Goal: Complete application form

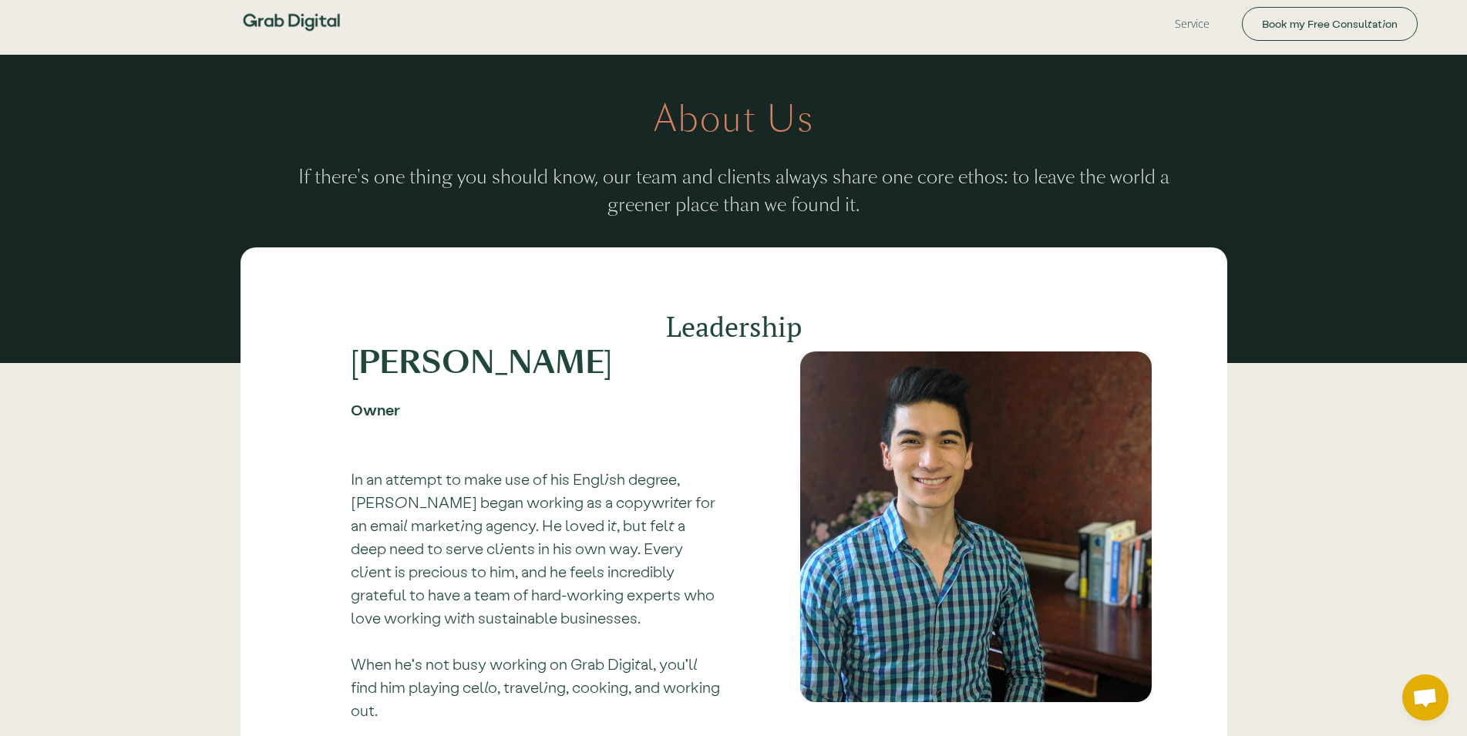
click at [311, 32] on img at bounding box center [291, 22] width 108 height 45
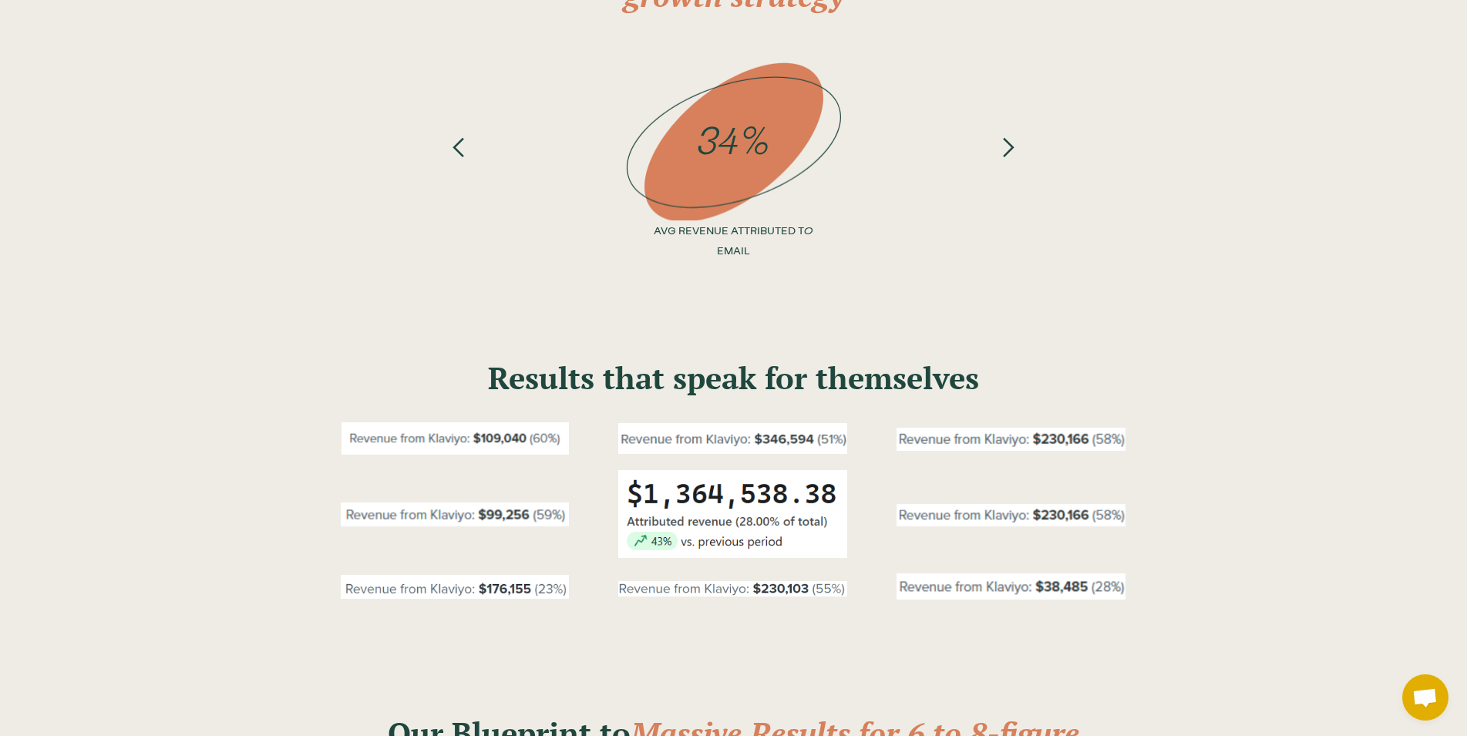
scroll to position [708, 0]
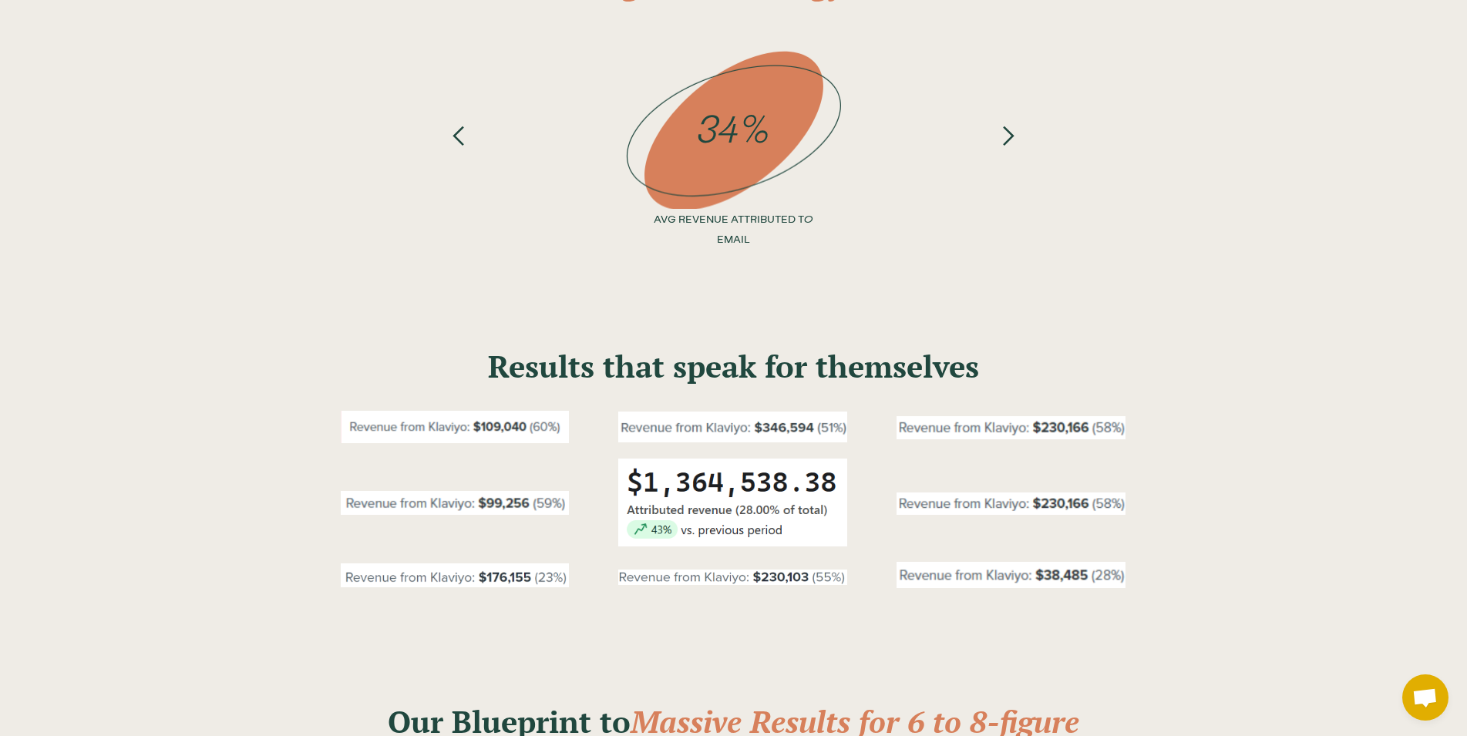
click at [472, 151] on div "previous slide" at bounding box center [460, 154] width 62 height 220
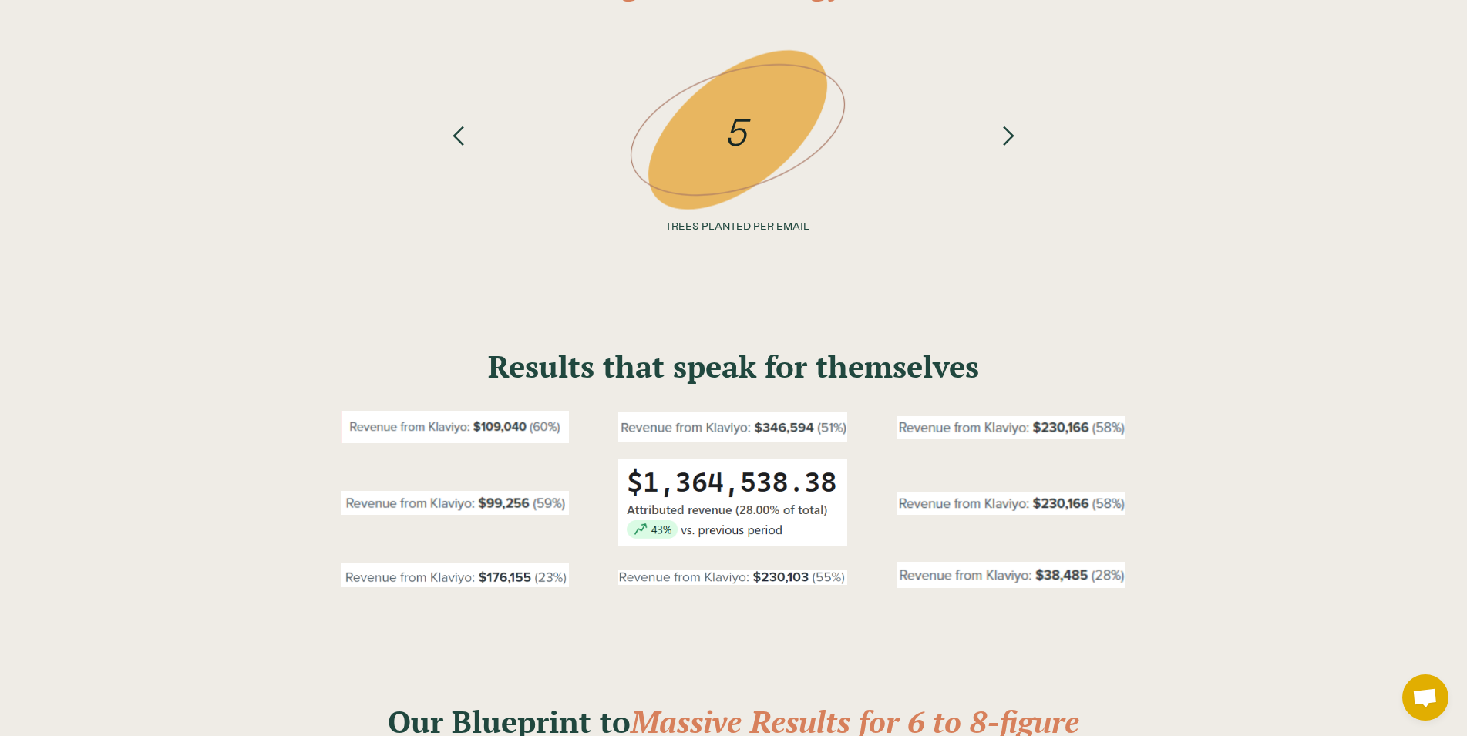
click at [1006, 125] on div "next slide" at bounding box center [1008, 84] width 22 height 81
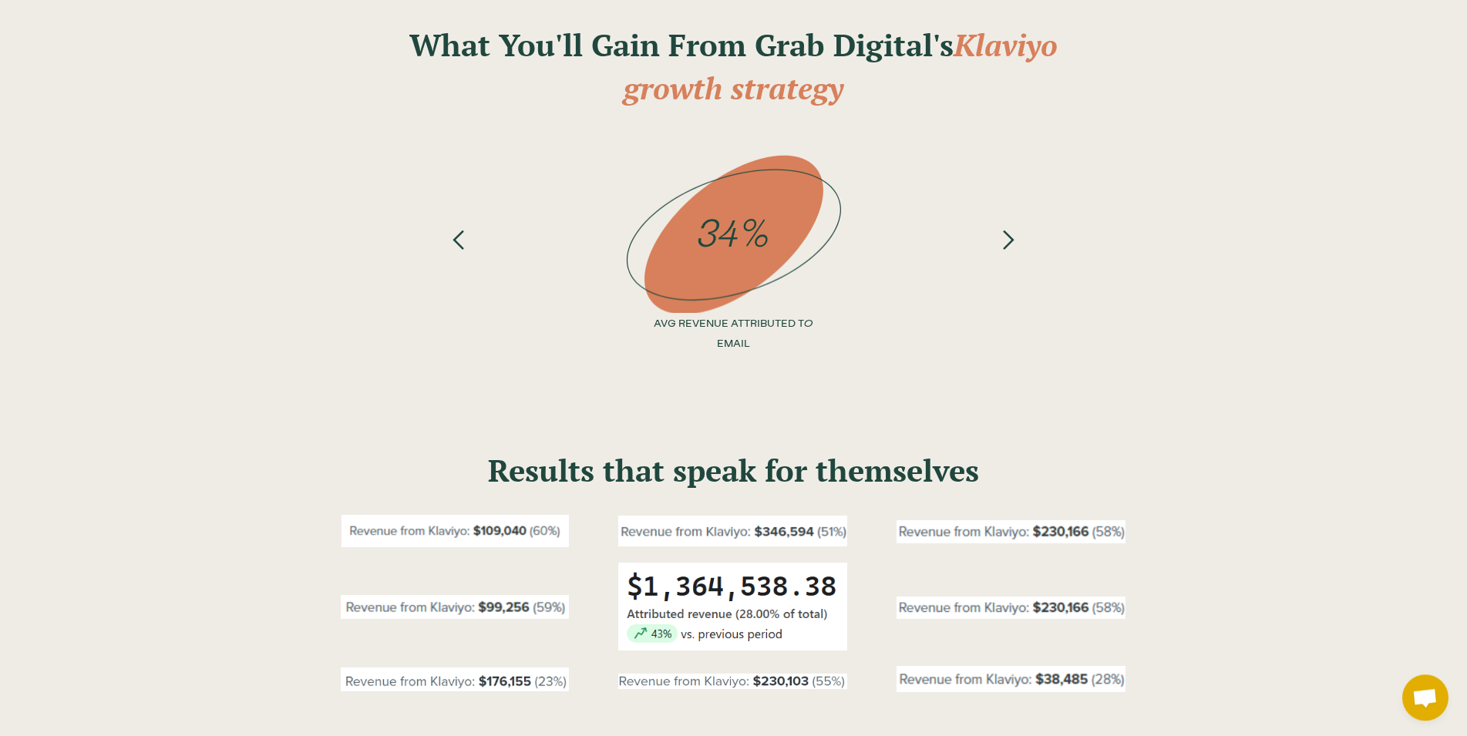
scroll to position [629, 0]
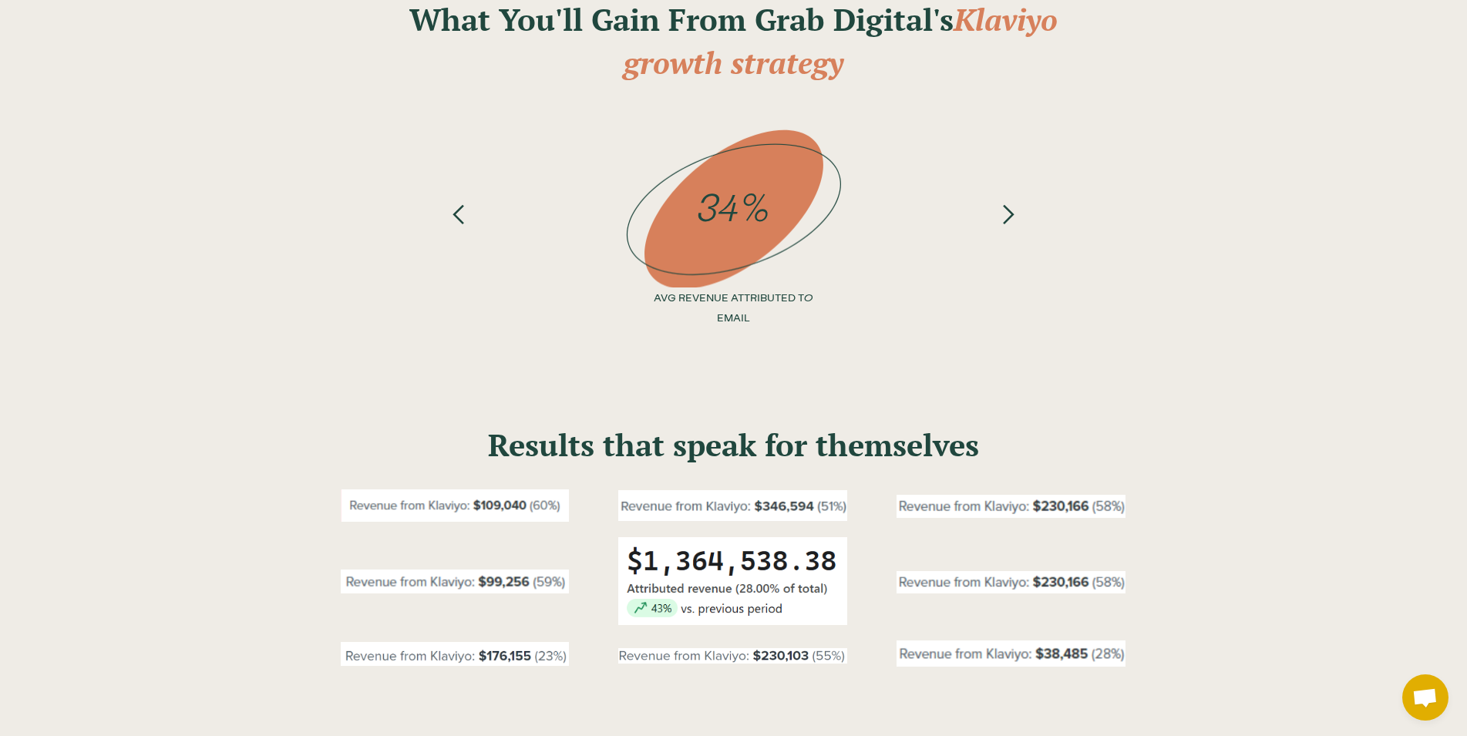
click at [989, 225] on div "next slide" at bounding box center [1008, 233] width 62 height 220
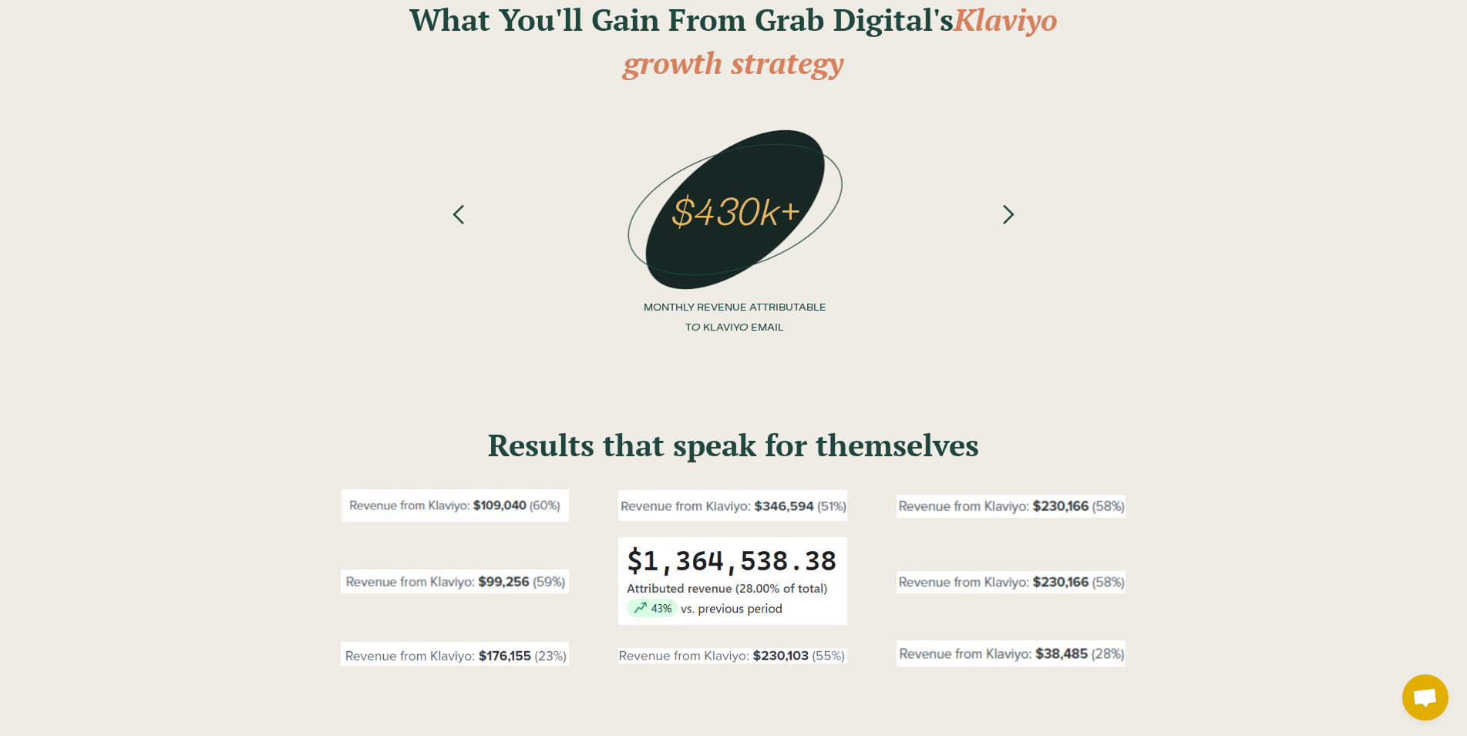
click at [471, 222] on div "previous slide" at bounding box center [460, 233] width 62 height 220
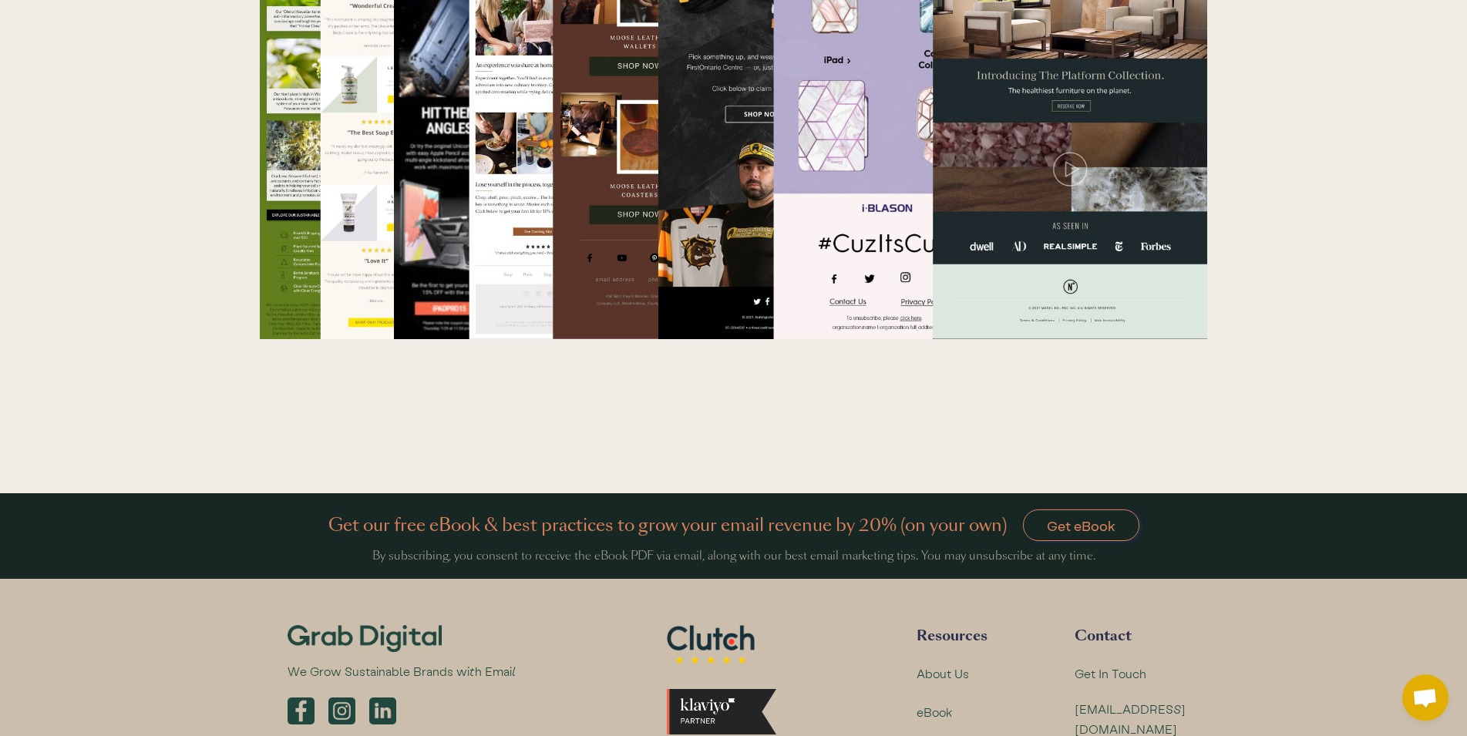
scroll to position [5085, 0]
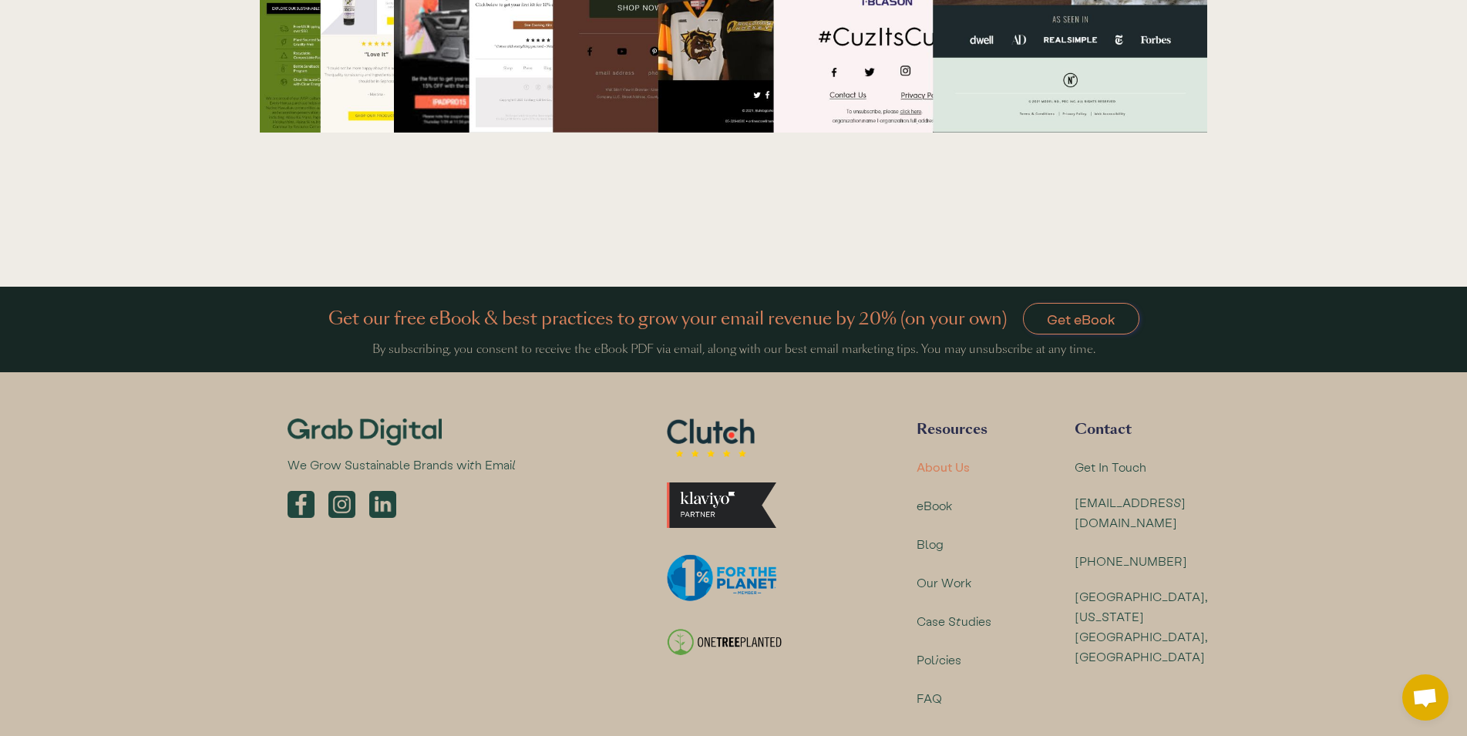
click at [968, 457] on div "About Us" at bounding box center [943, 467] width 53 height 20
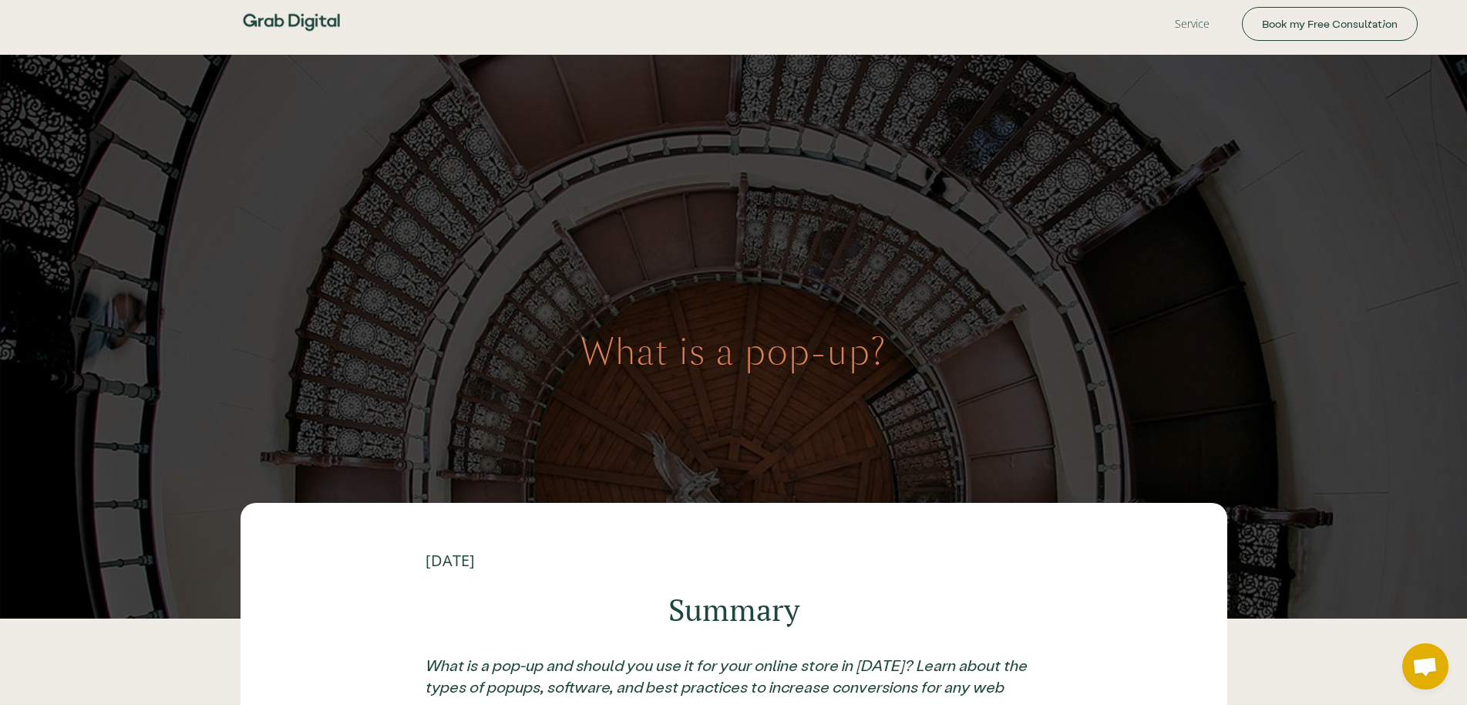
scroll to position [236, 0]
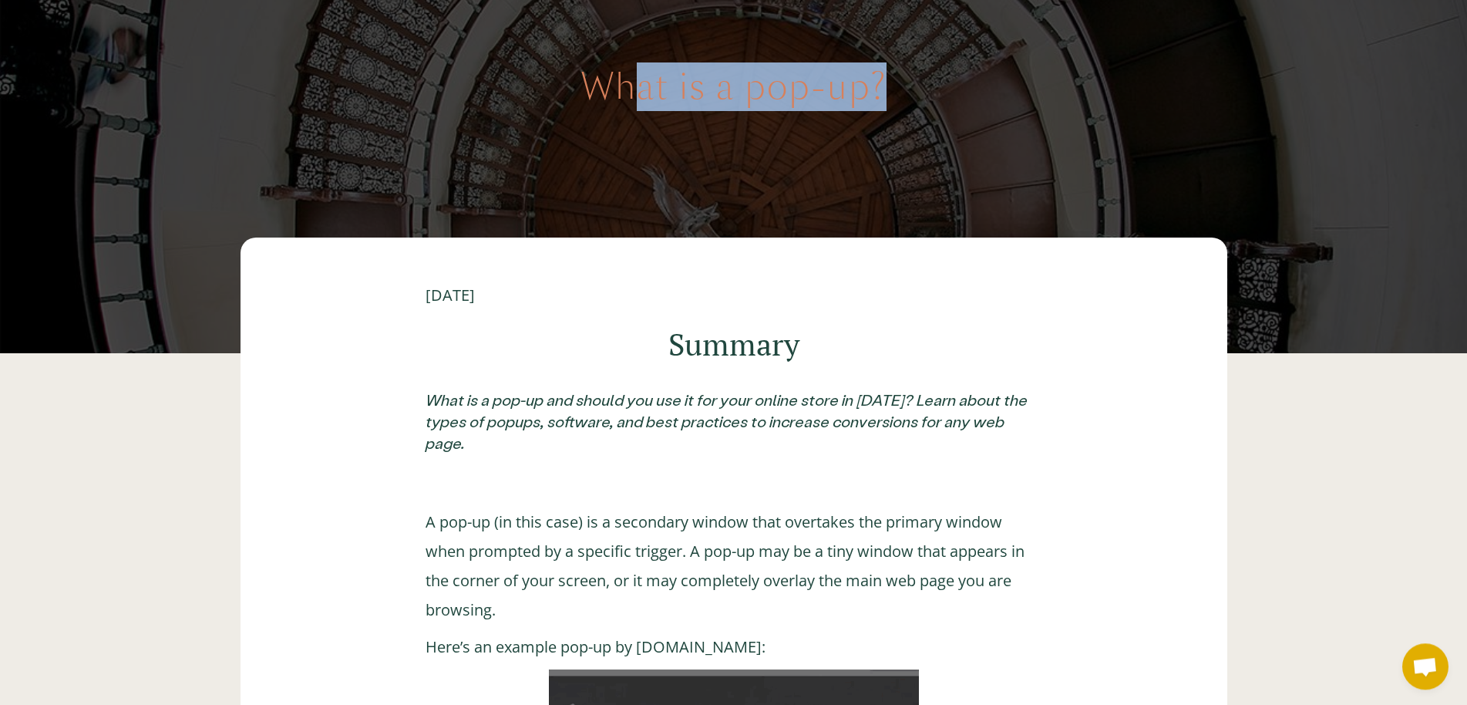
drag, startPoint x: 639, startPoint y: 110, endPoint x: 897, endPoint y: 147, distance: 260.9
click at [886, 123] on div "What is a pop-up?" at bounding box center [733, 71] width 1467 height 563
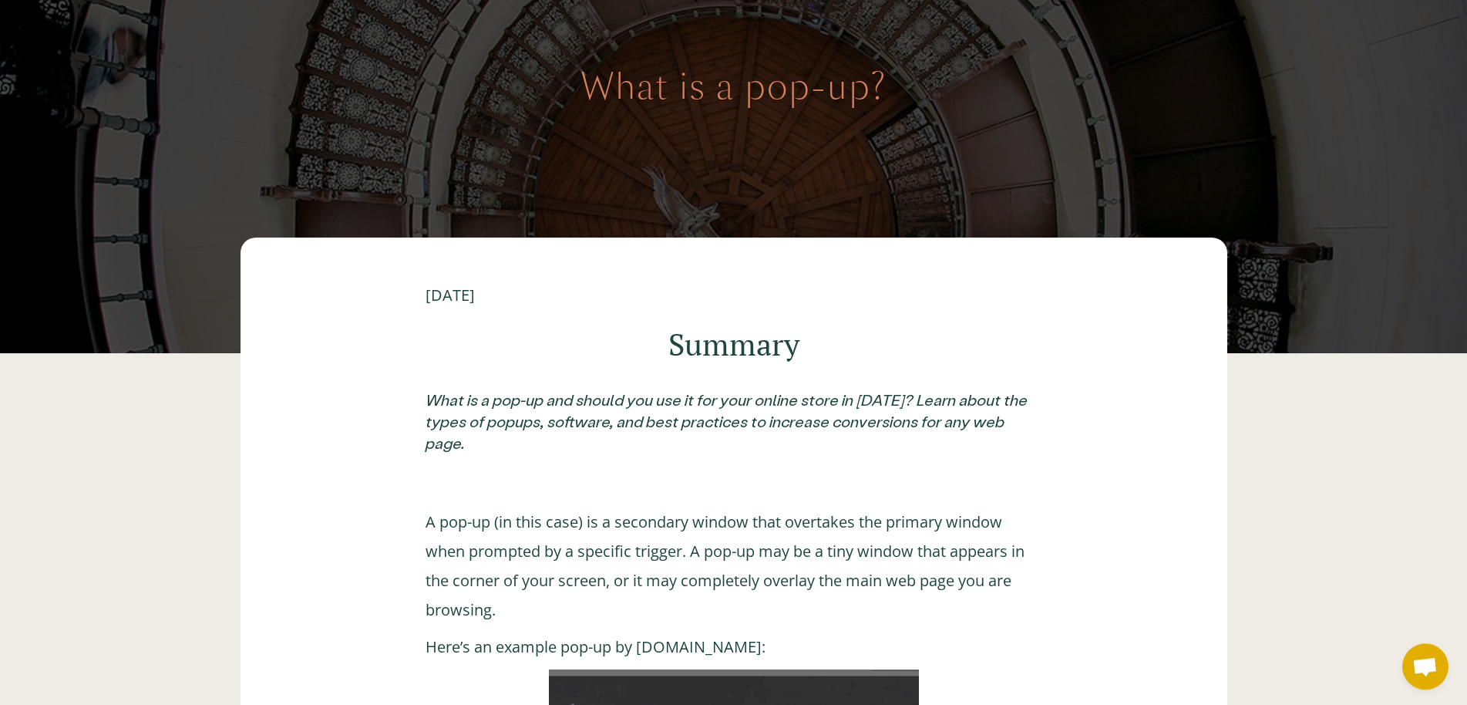
click at [910, 237] on div "What is a pop-up?" at bounding box center [733, 71] width 1467 height 563
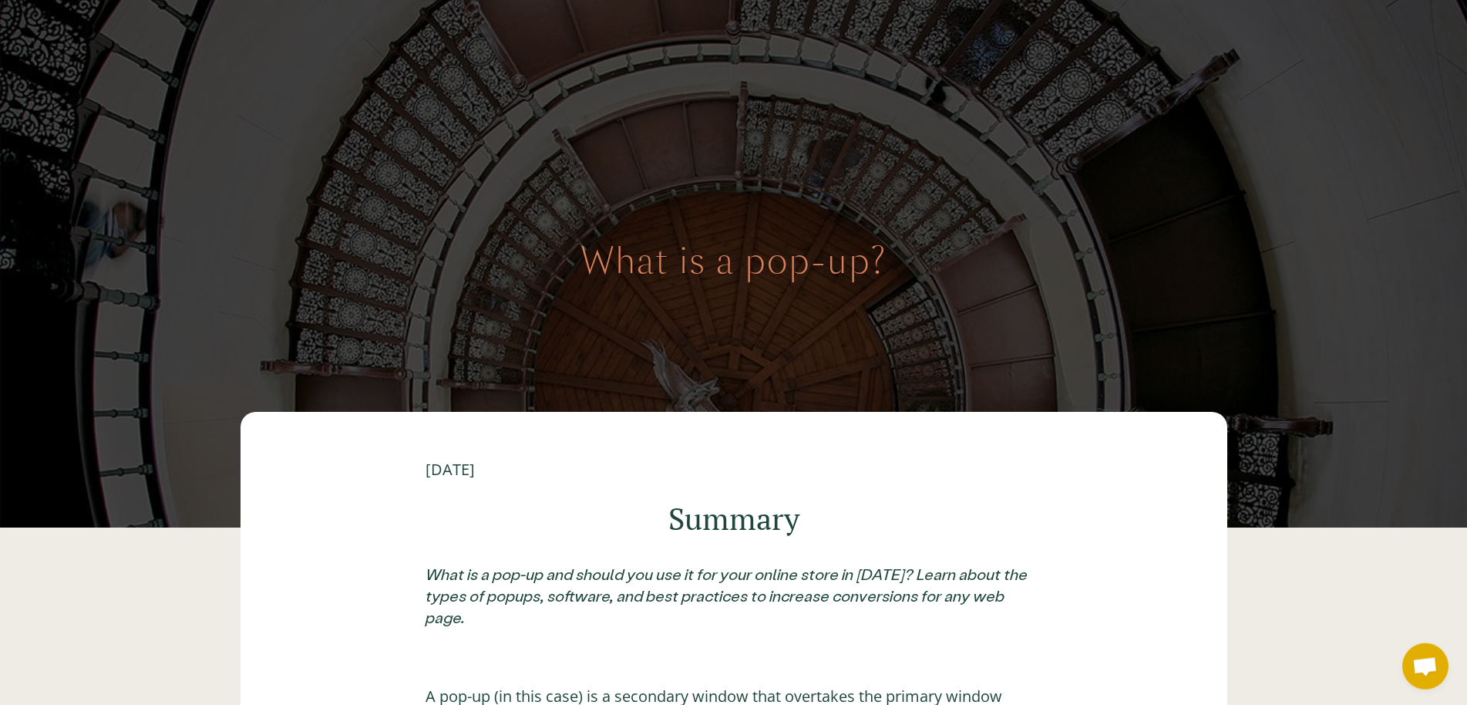
scroll to position [157, 0]
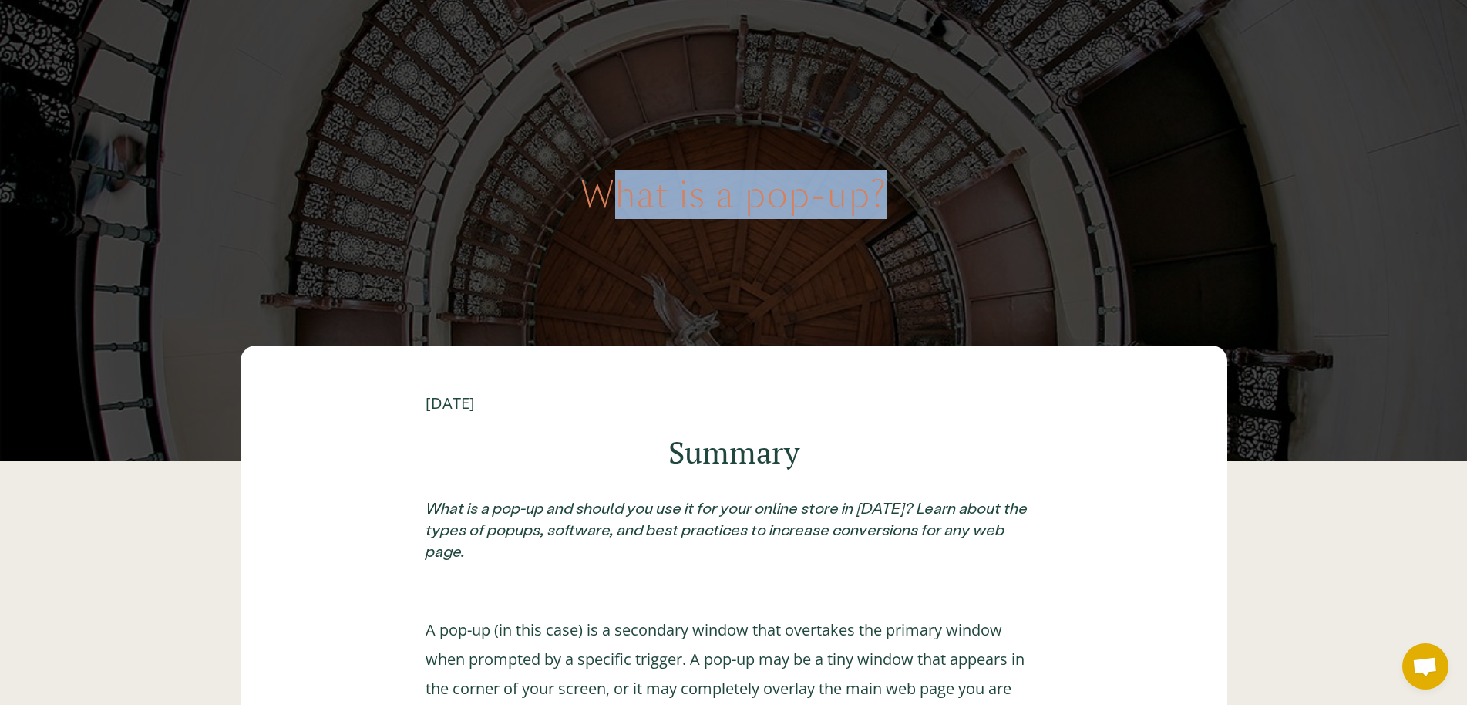
drag, startPoint x: 604, startPoint y: 197, endPoint x: 923, endPoint y: 182, distance: 318.7
click at [923, 182] on div "What is a pop-up?" at bounding box center [733, 178] width 1467 height 563
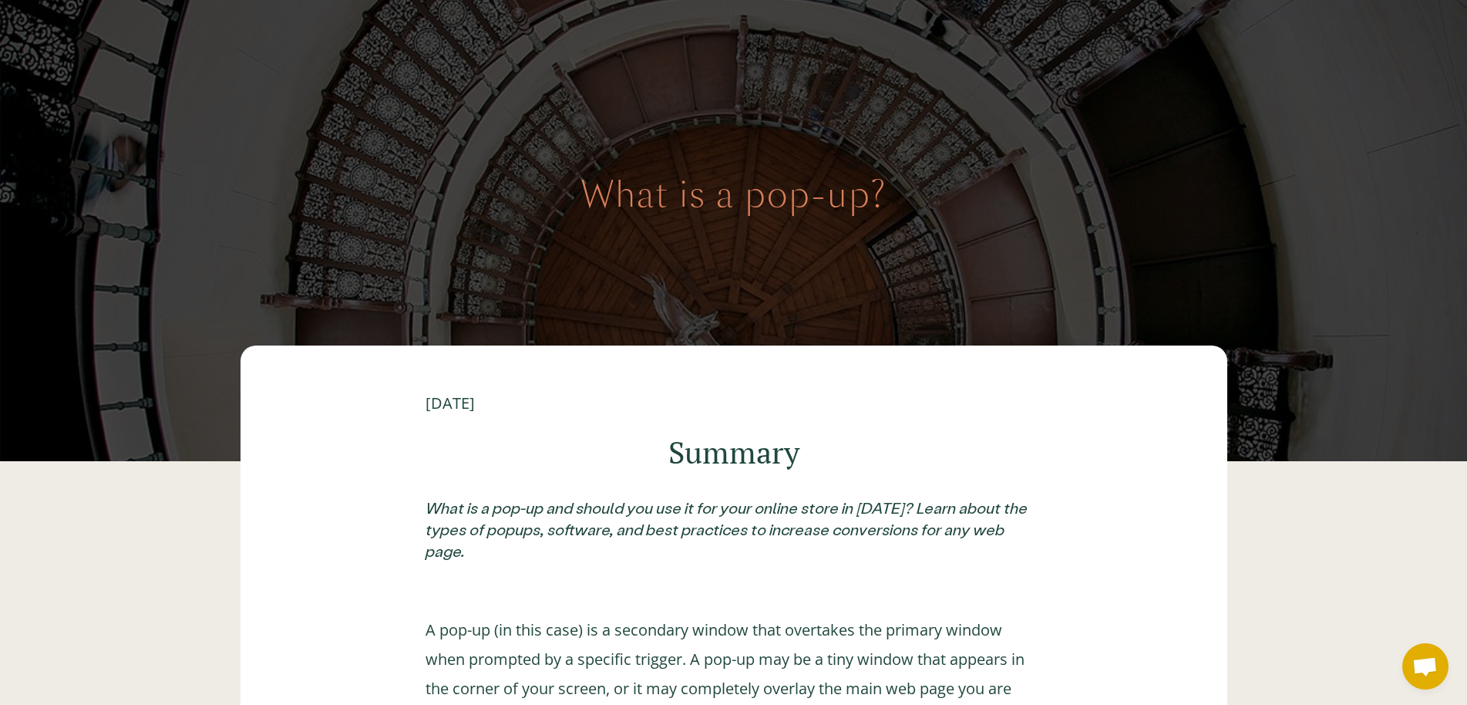
click at [923, 182] on div "What is a pop-up?" at bounding box center [733, 178] width 1467 height 563
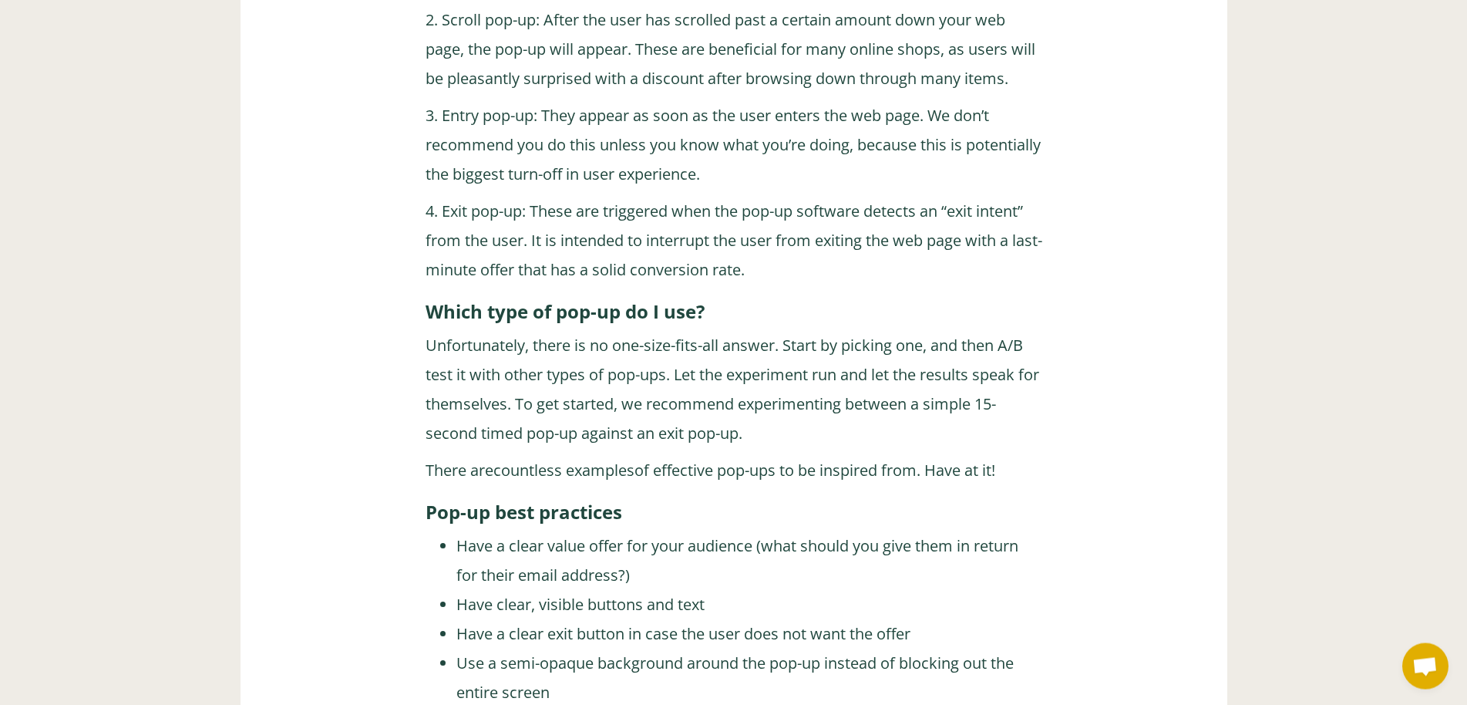
scroll to position [3190, 0]
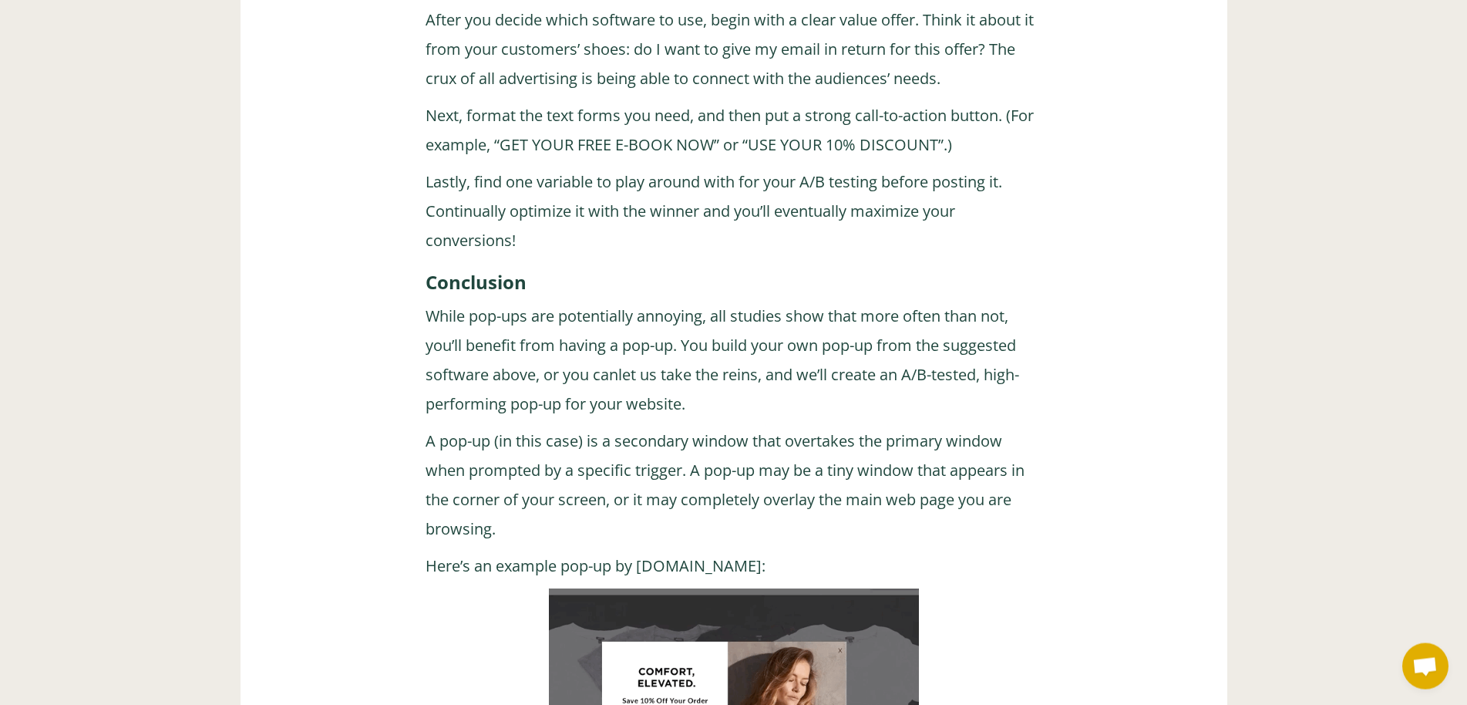
click at [642, 301] on p "While pop-ups are potentially annoying, all studies show that more often than n…" at bounding box center [733, 359] width 617 height 117
click at [651, 364] on link "let us take the reins" at bounding box center [688, 374] width 140 height 21
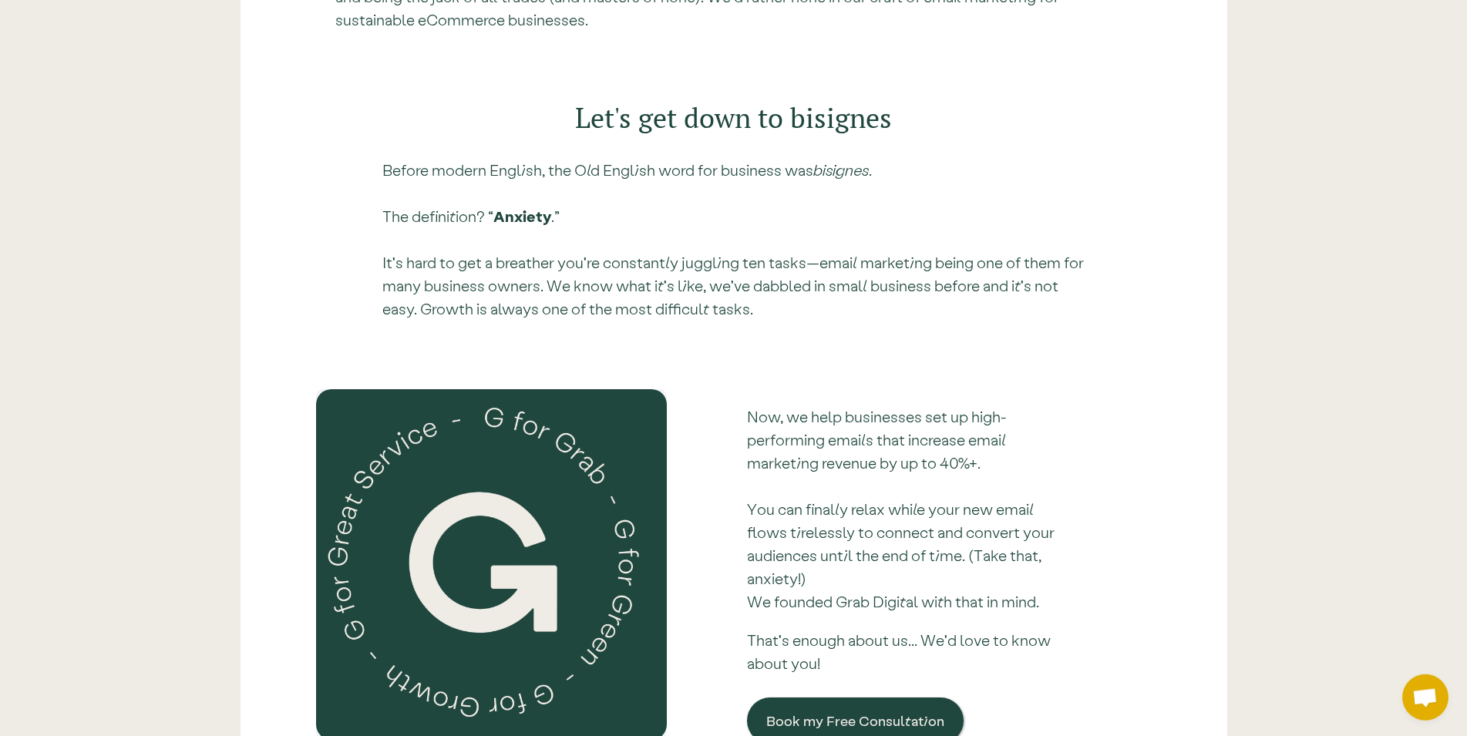
scroll to position [4010, 0]
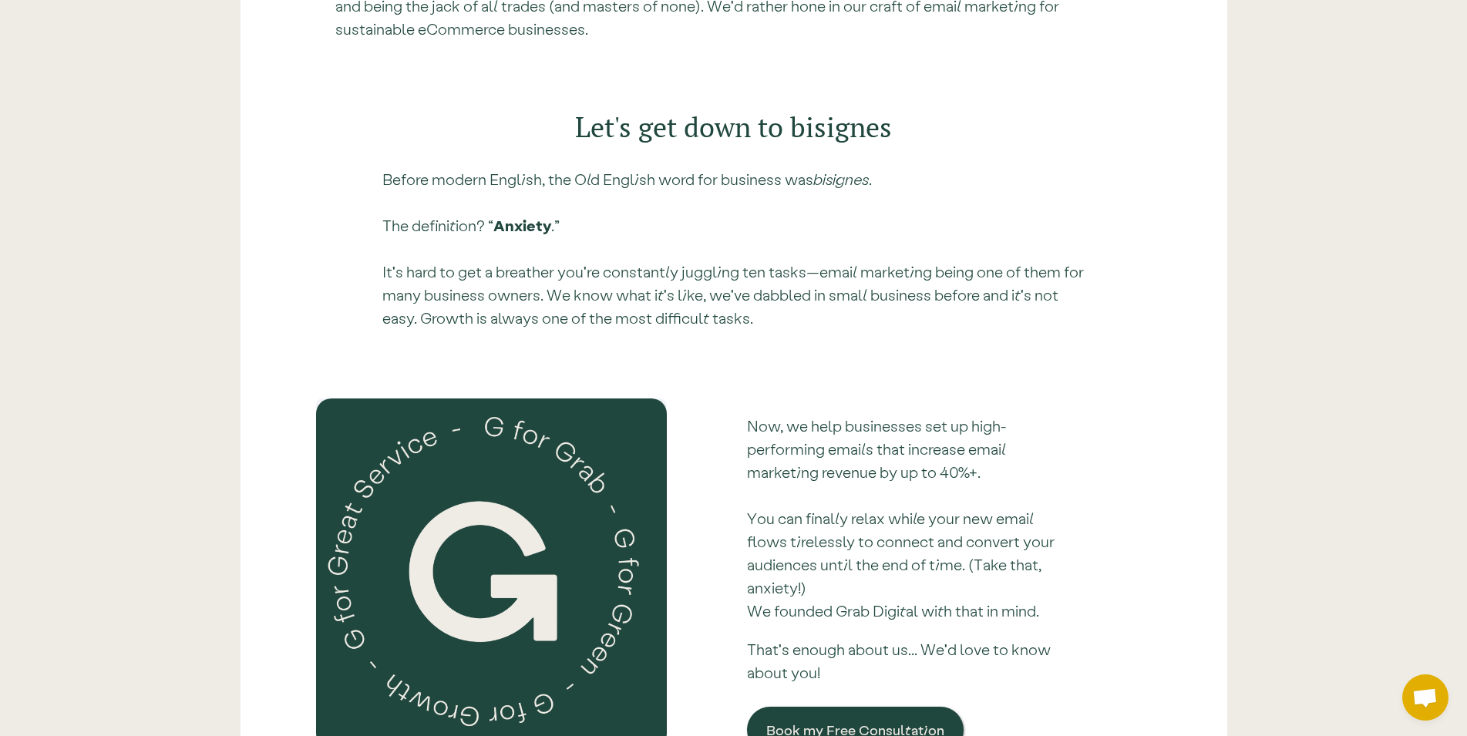
click at [978, 414] on p "Now, we help businesses set up high-performing emails that increase email marke…" at bounding box center [909, 518] width 325 height 208
click at [980, 414] on p "Now, we help businesses set up high-performing emails that increase email marke…" at bounding box center [909, 518] width 325 height 208
click at [967, 414] on p "Now, we help businesses set up high-performing emails that increase email marke…" at bounding box center [909, 518] width 325 height 208
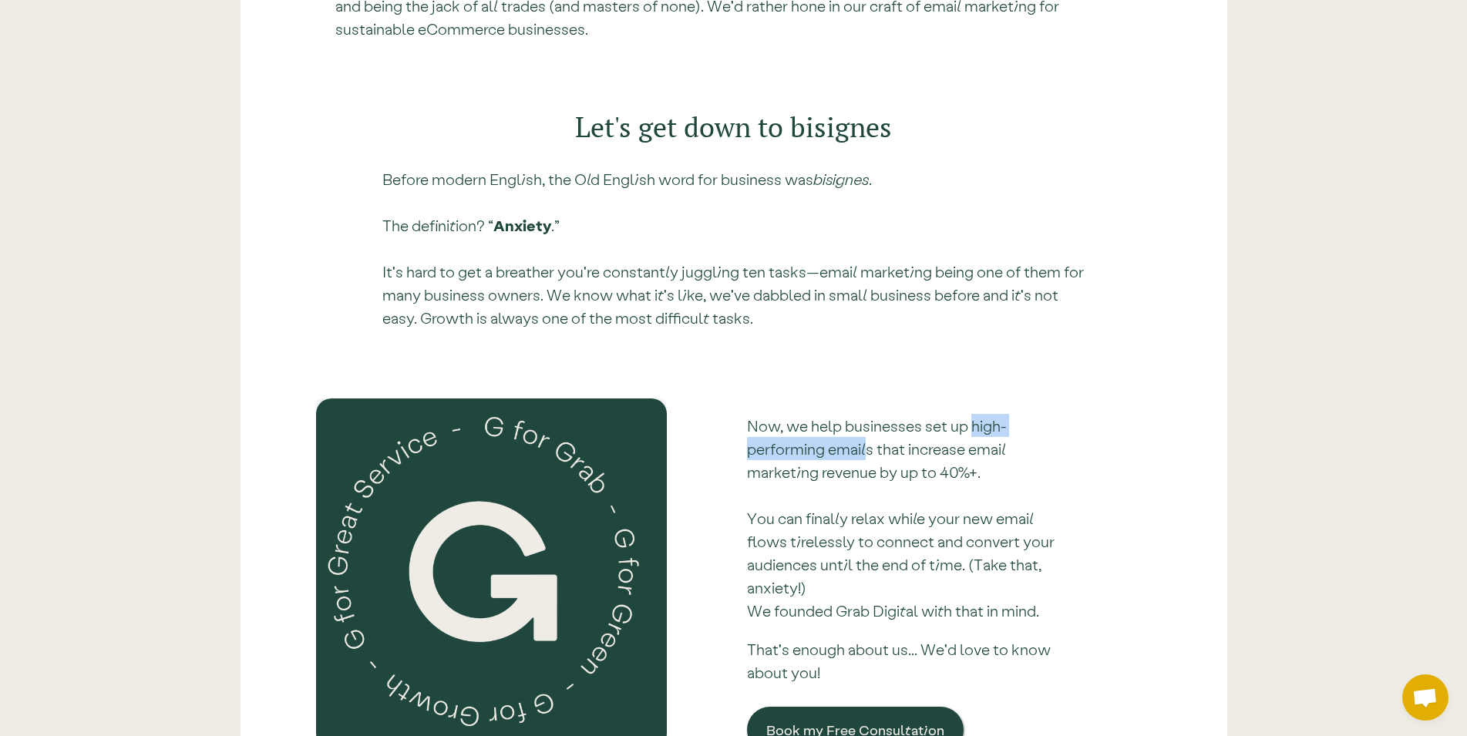
drag, startPoint x: 973, startPoint y: 404, endPoint x: 869, endPoint y: 428, distance: 106.8
click at [869, 428] on p "Now, we help businesses set up high-performing emails that increase email marke…" at bounding box center [909, 518] width 325 height 208
click at [820, 424] on p "Now, we help businesses set up high-performing emails that increase email marke…" at bounding box center [909, 518] width 325 height 208
click at [837, 424] on p "Now, we help businesses set up high-performing emails that increase email marke…" at bounding box center [909, 518] width 325 height 208
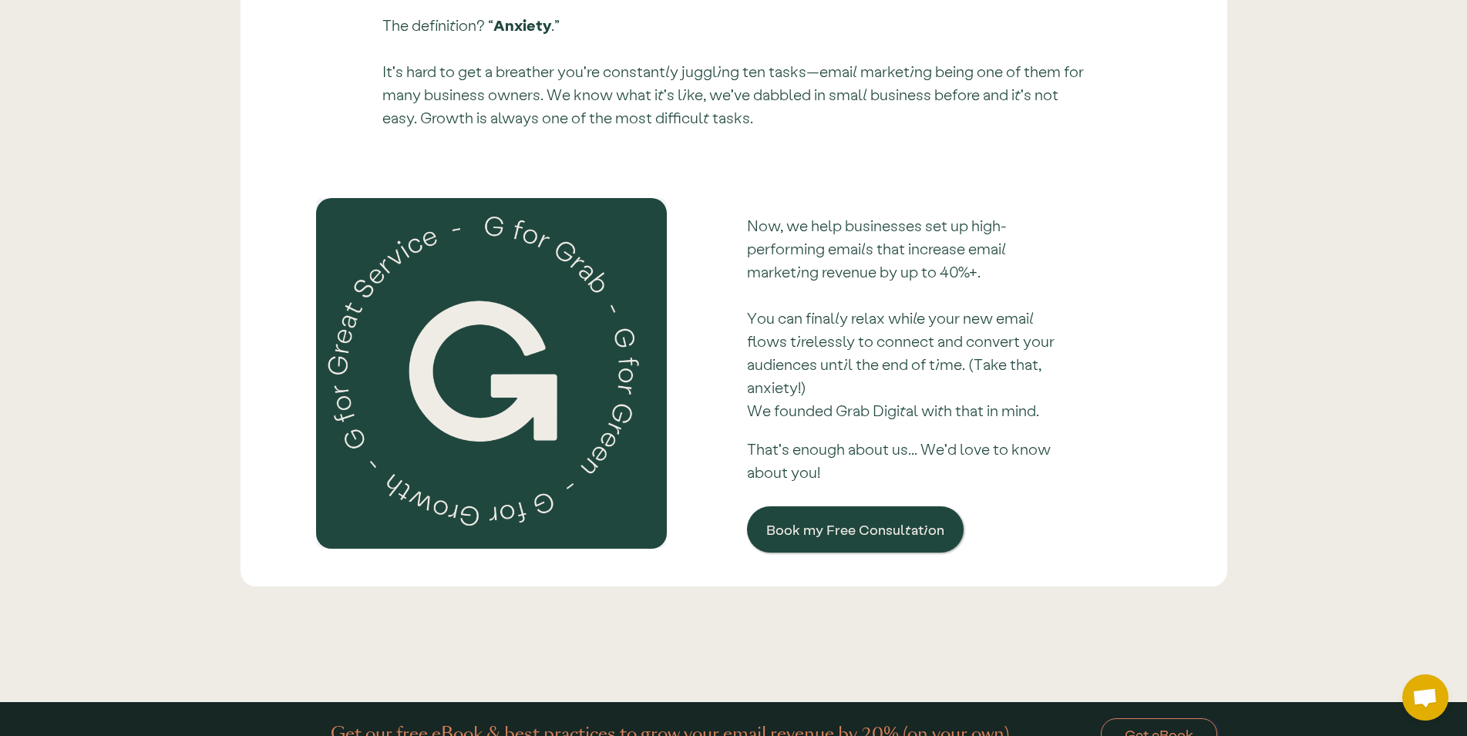
scroll to position [4603, 0]
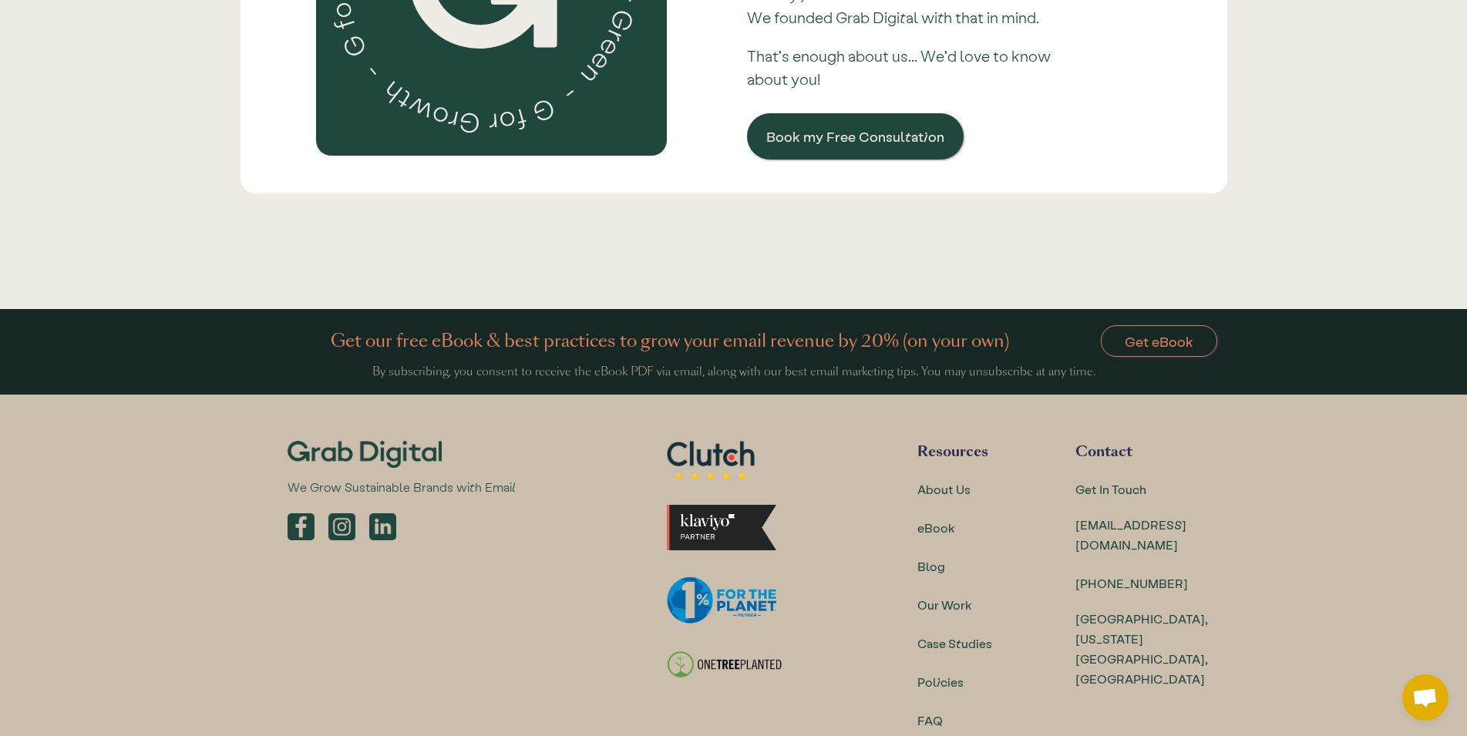
click at [296, 513] on img at bounding box center [301, 526] width 27 height 27
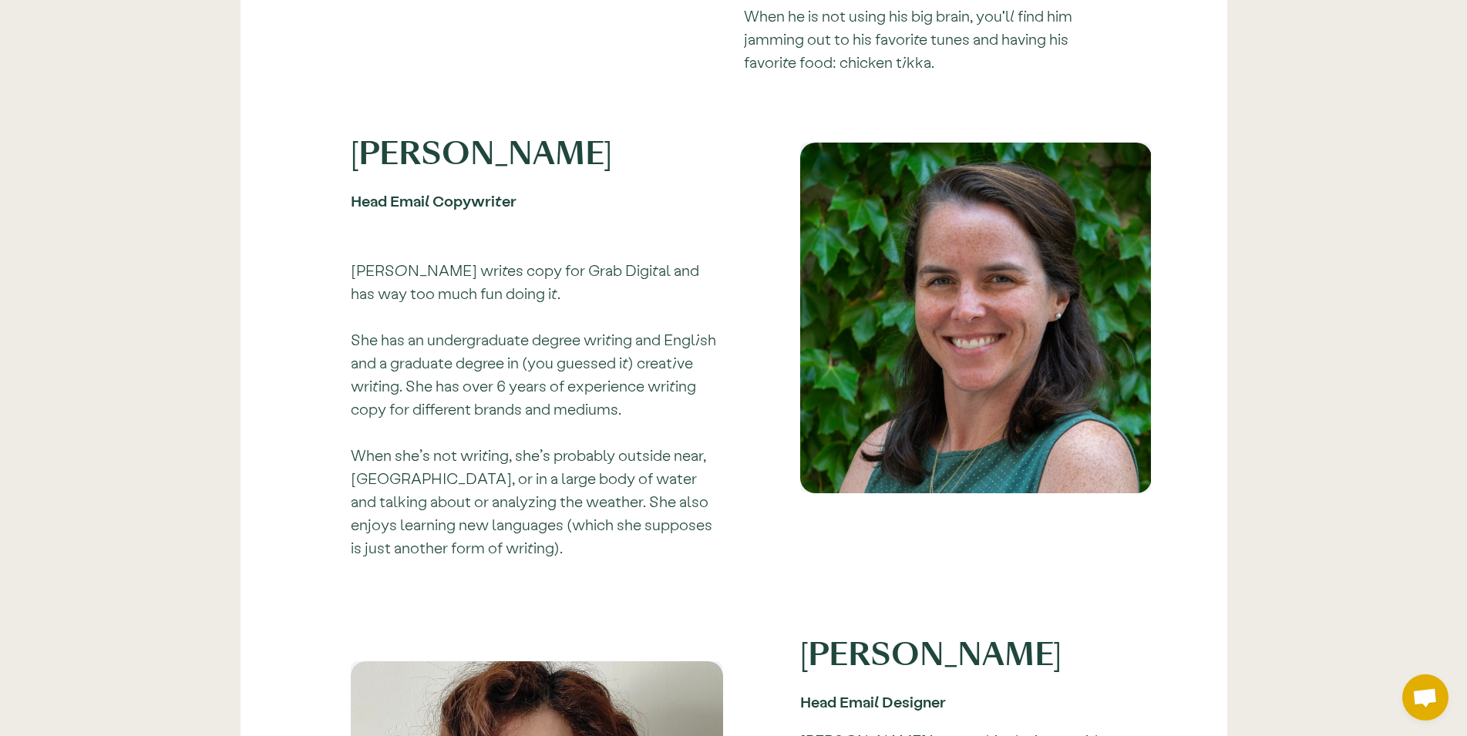
scroll to position [1258, 0]
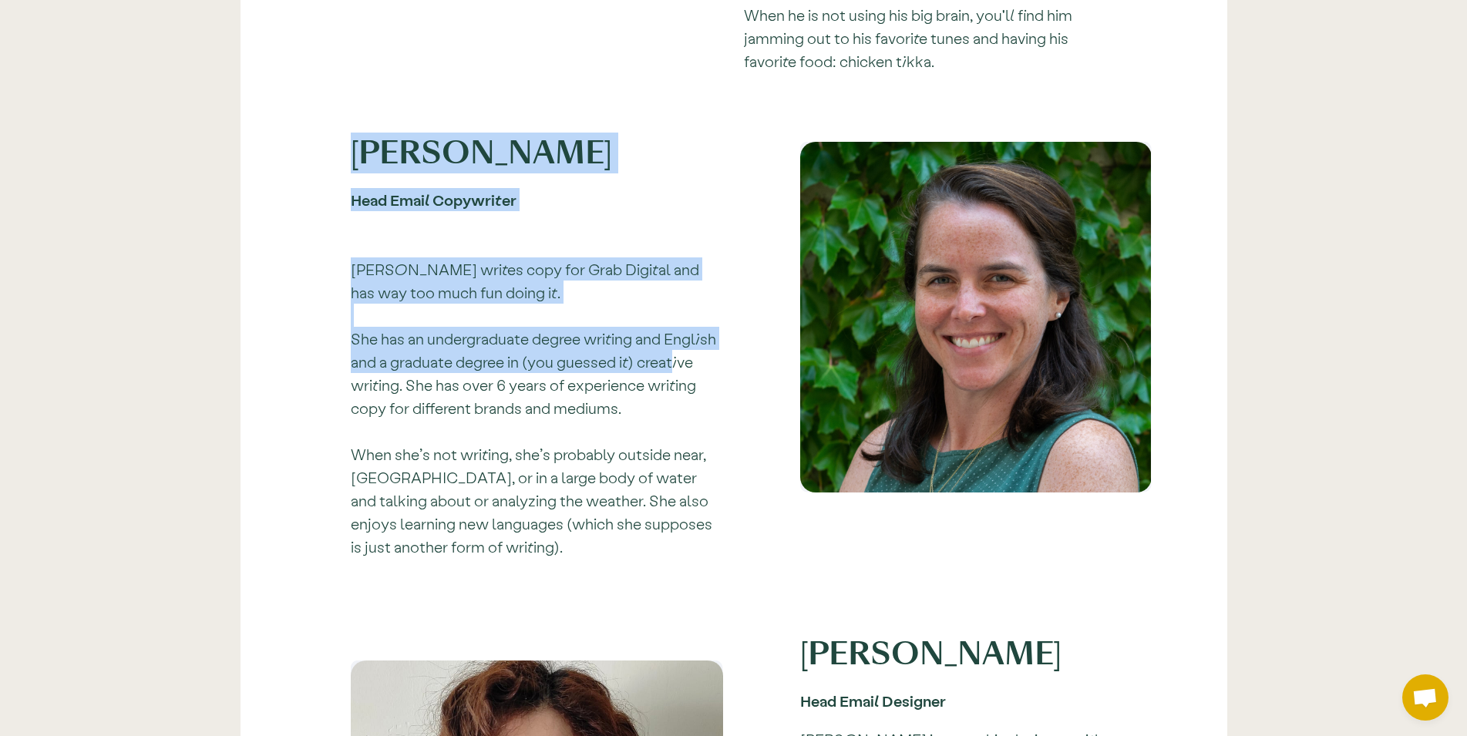
drag, startPoint x: 349, startPoint y: 160, endPoint x: 681, endPoint y: 385, distance: 401.1
click at [679, 368] on div "Tierney A. Head Email Copywriter Tierney writes copy for Grab Digital and has w…" at bounding box center [537, 358] width 443 height 432
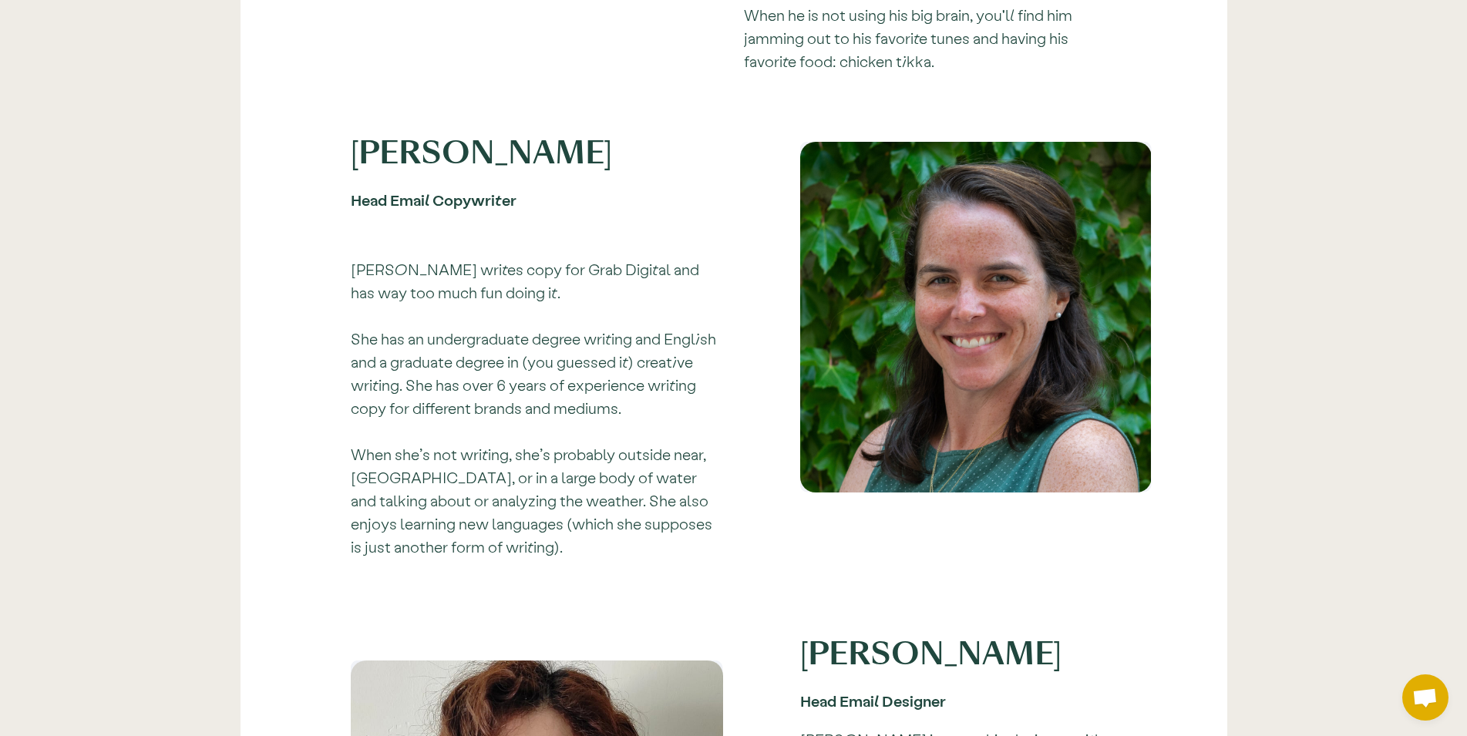
click at [678, 400] on p "Tierney writes copy for Grab Digital and has way too much fun doing it. She has…" at bounding box center [537, 407] width 372 height 301
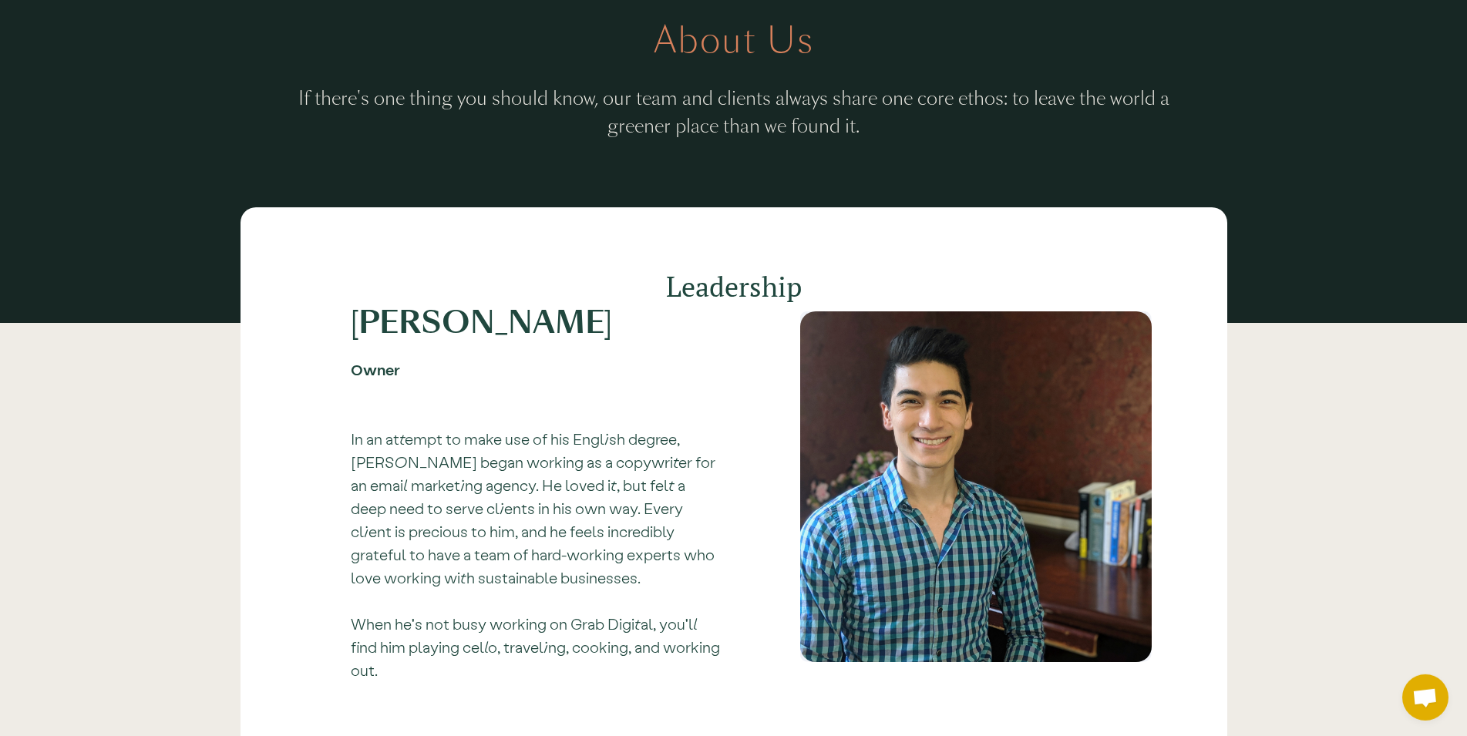
scroll to position [0, 0]
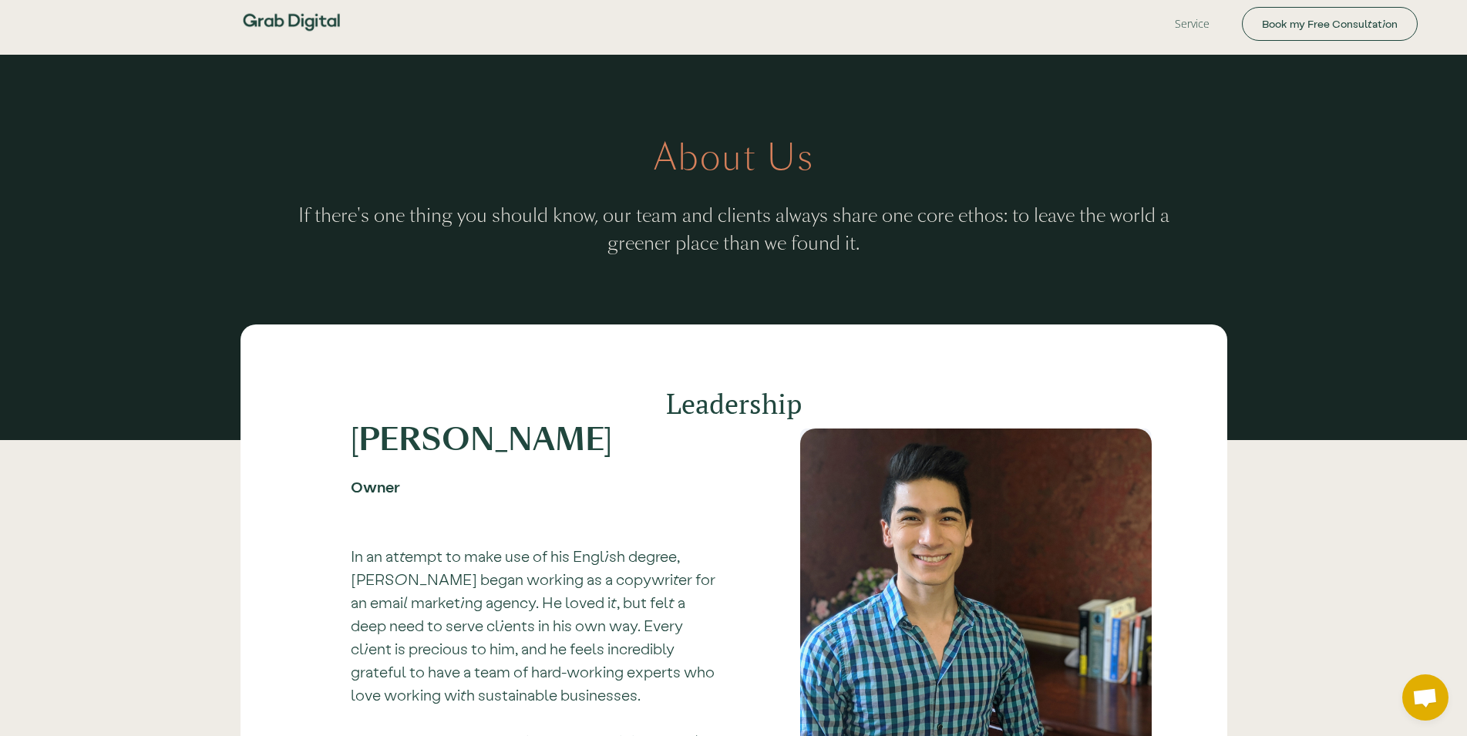
drag, startPoint x: 94, startPoint y: 84, endPoint x: 110, endPoint y: 71, distance: 20.8
click at [94, 83] on div "About Us If there's one thing you should know, our team and clients always shar…" at bounding box center [733, 286] width 1467 height 462
click at [261, 7] on img at bounding box center [291, 22] width 108 height 45
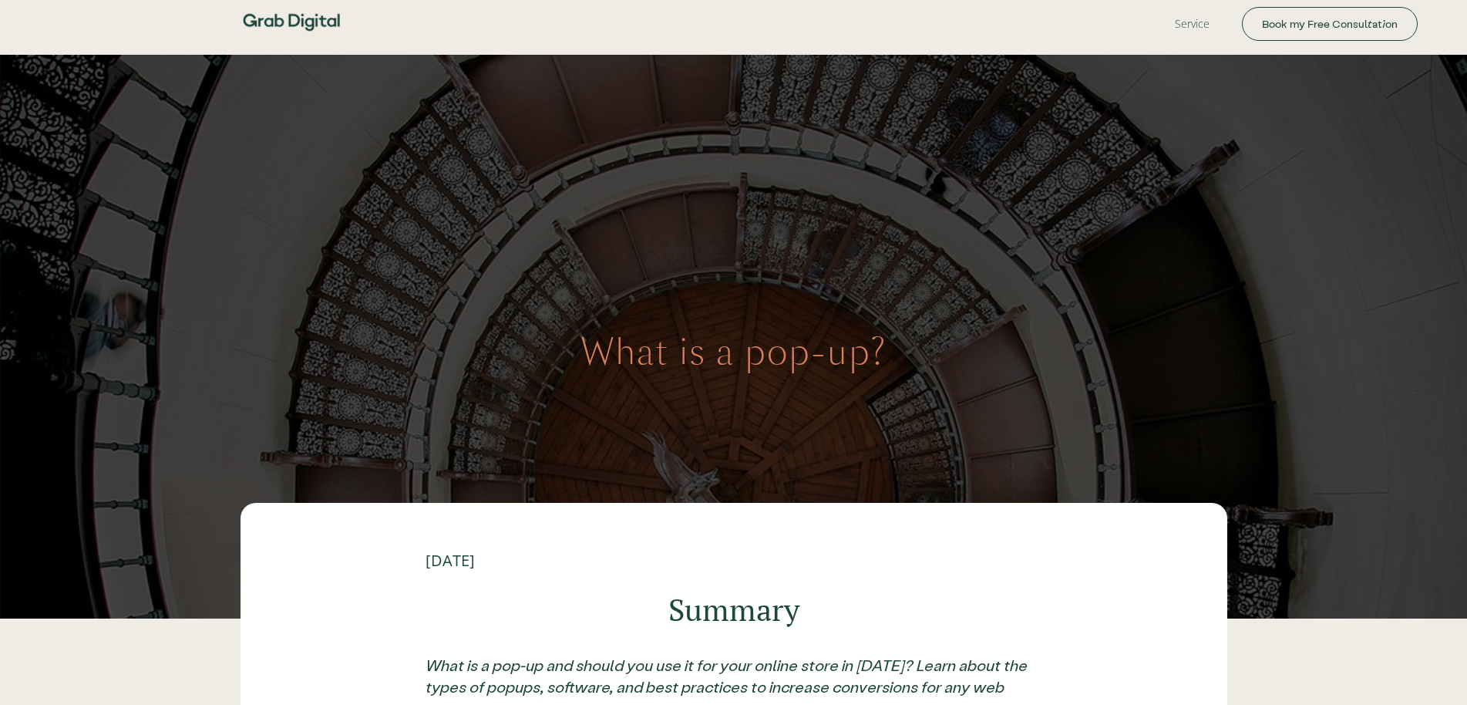
scroll to position [3190, 0]
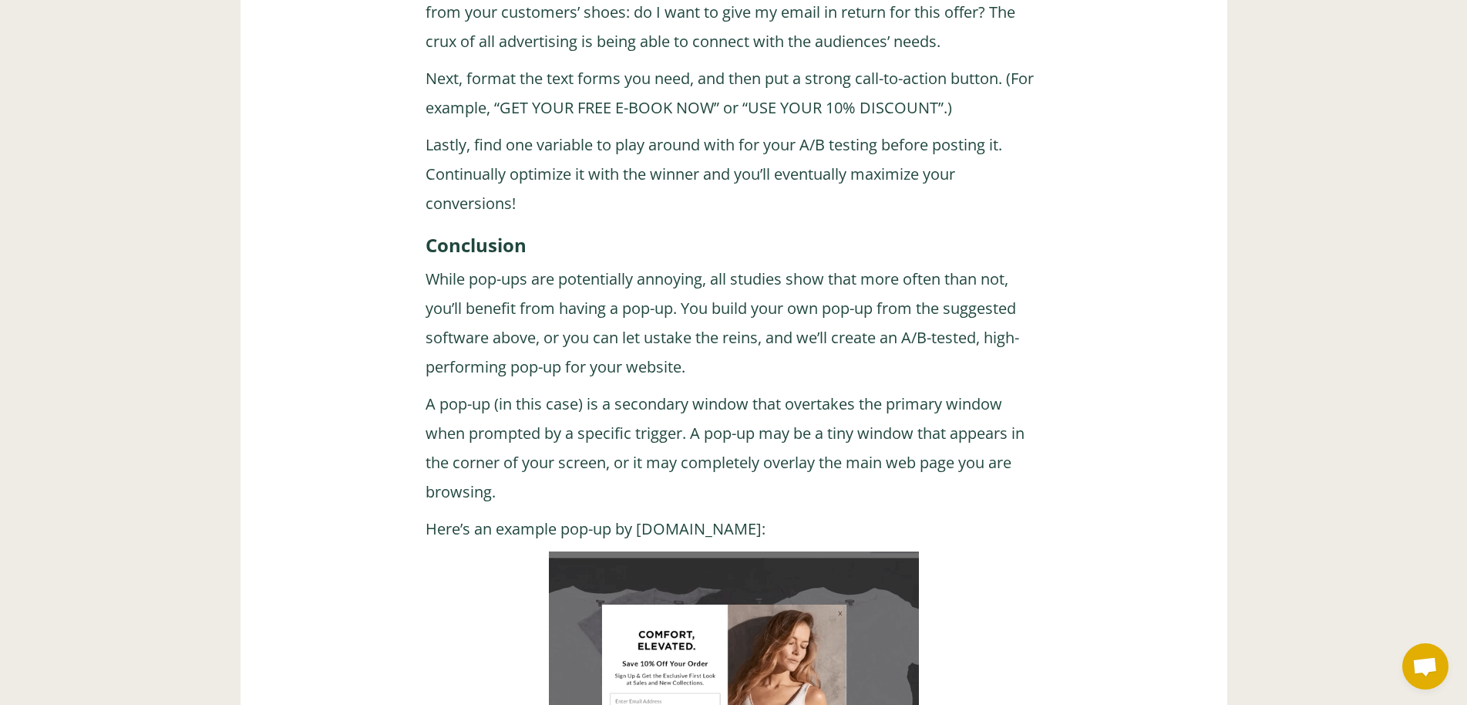
click at [691, 327] on link "take the reins" at bounding box center [709, 337] width 97 height 21
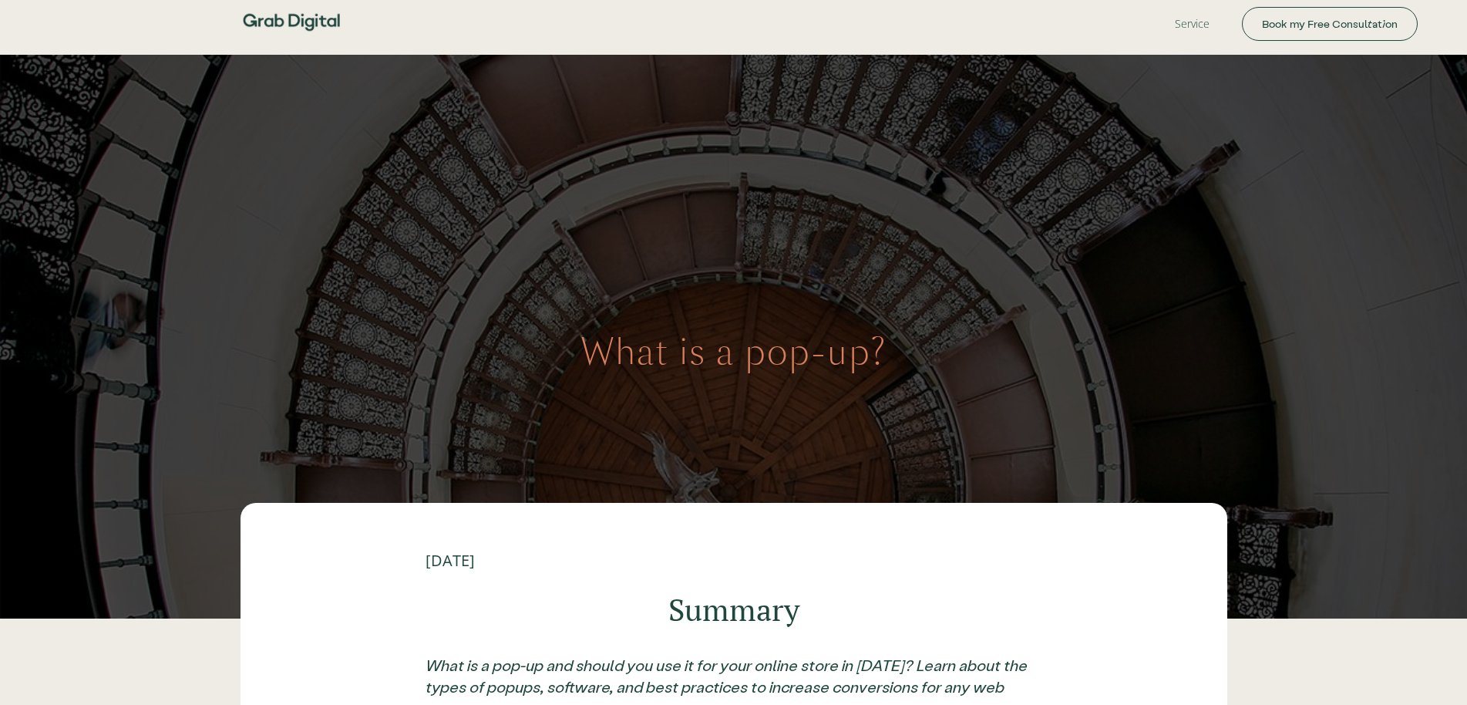
scroll to position [3190, 0]
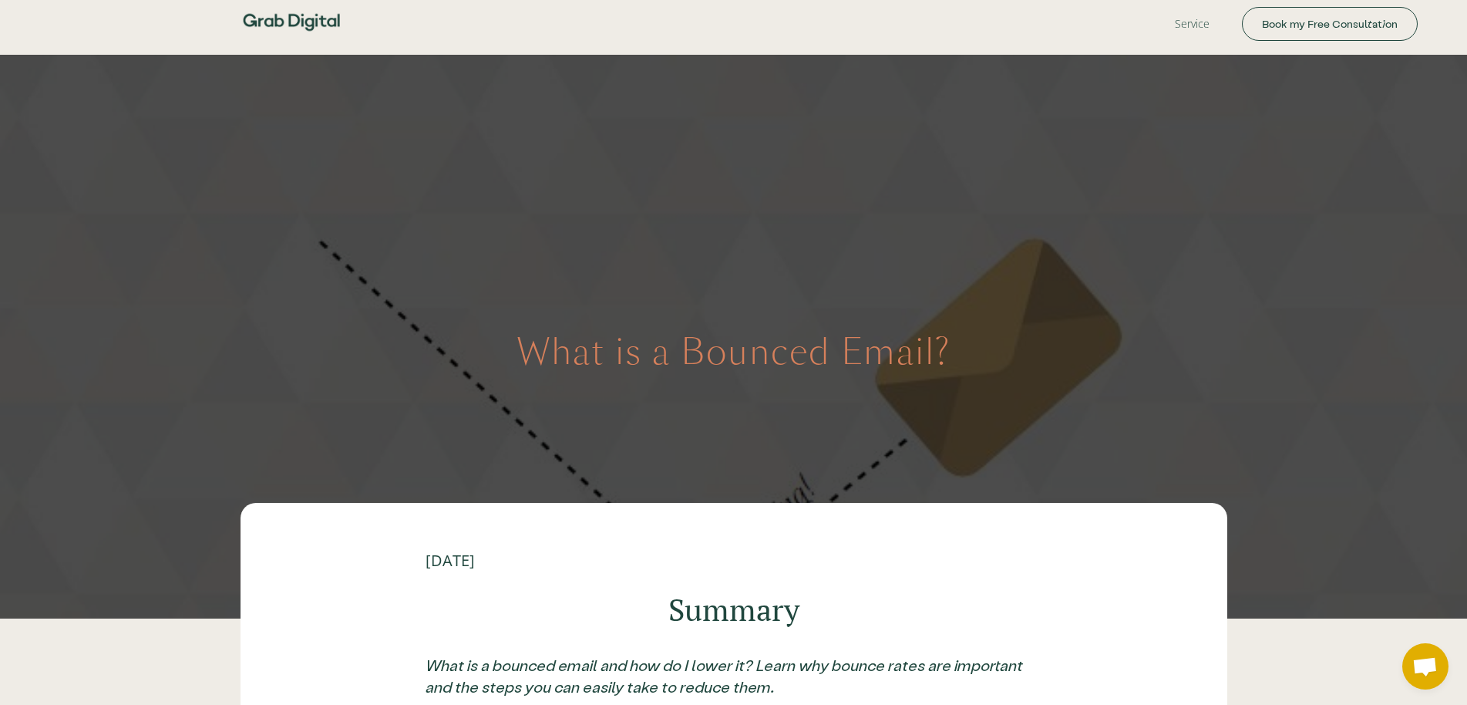
scroll to position [2252, 0]
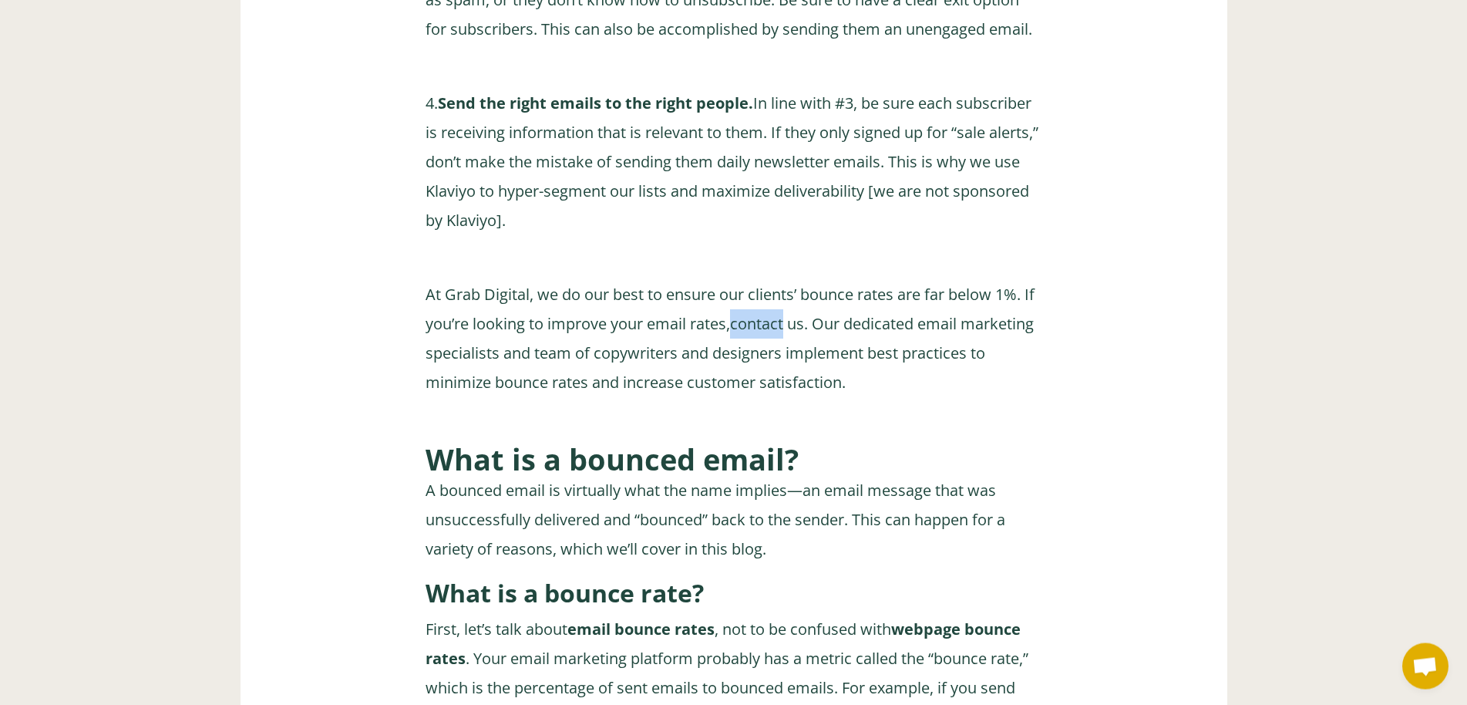
click at [802, 334] on link "contact us" at bounding box center [767, 323] width 74 height 21
click at [742, 390] on p "At Grab Digital, we do our best to ensure our clients’ bounce rates are far bel…" at bounding box center [733, 338] width 617 height 117
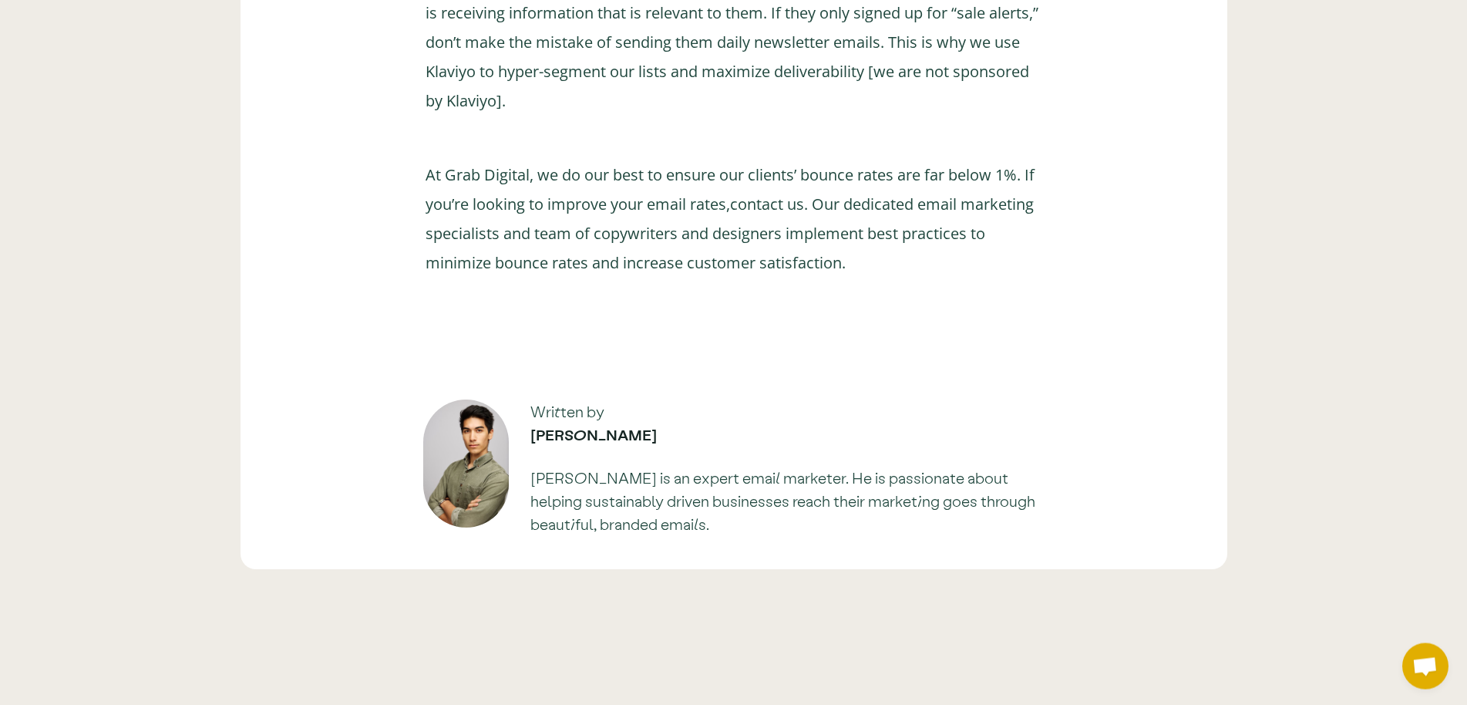
scroll to position [4453, 0]
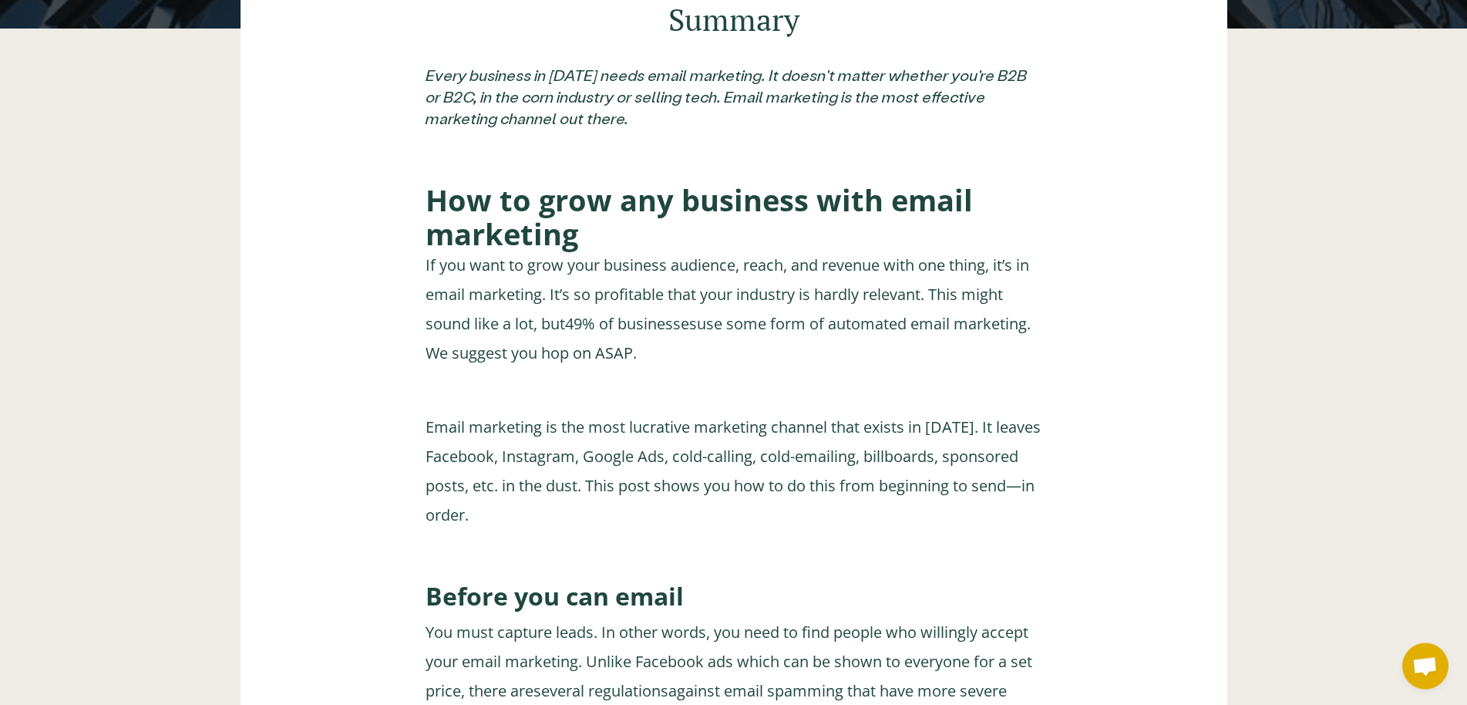
scroll to position [4011, 0]
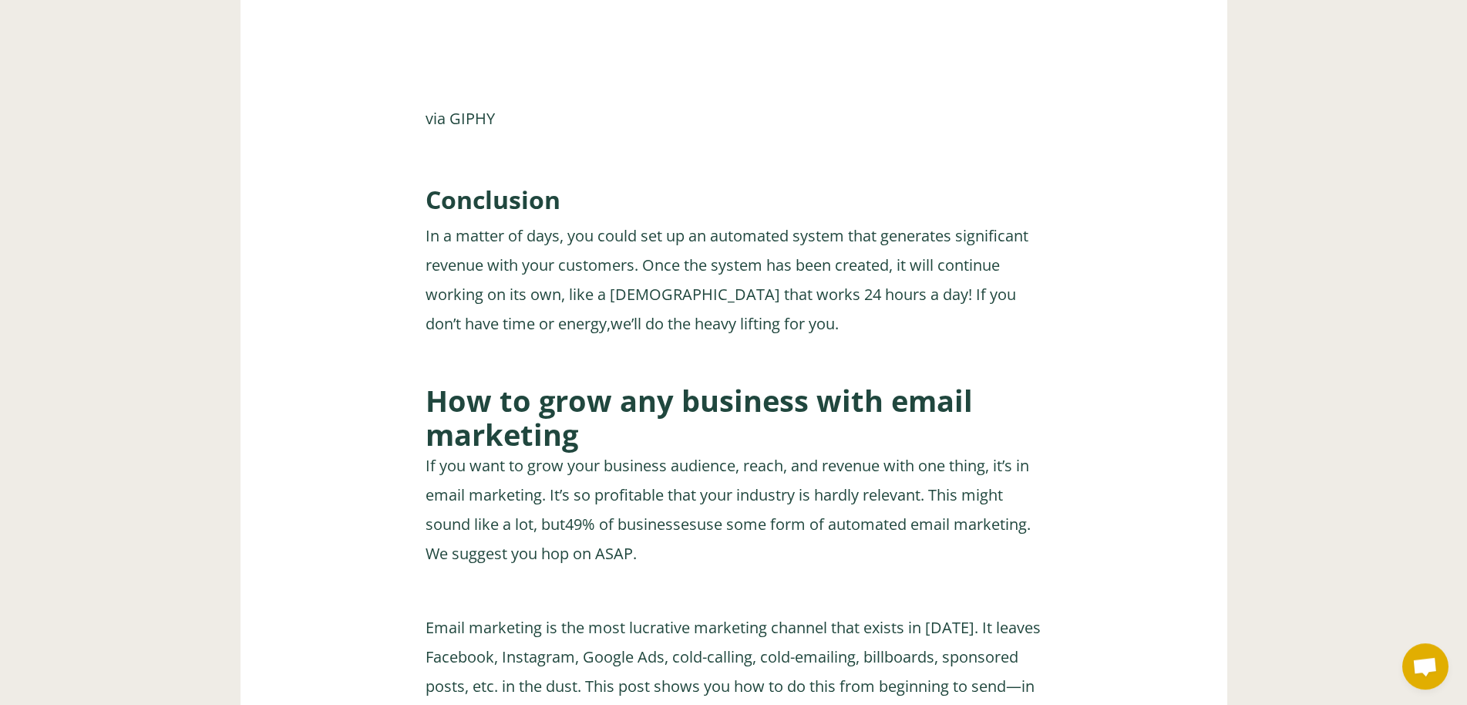
click at [663, 317] on p "In a matter of days, you could set up an automated system that generates signif…" at bounding box center [733, 279] width 617 height 117
click at [664, 334] on link "we’ll do the heavy lifting for you" at bounding box center [722, 323] width 224 height 21
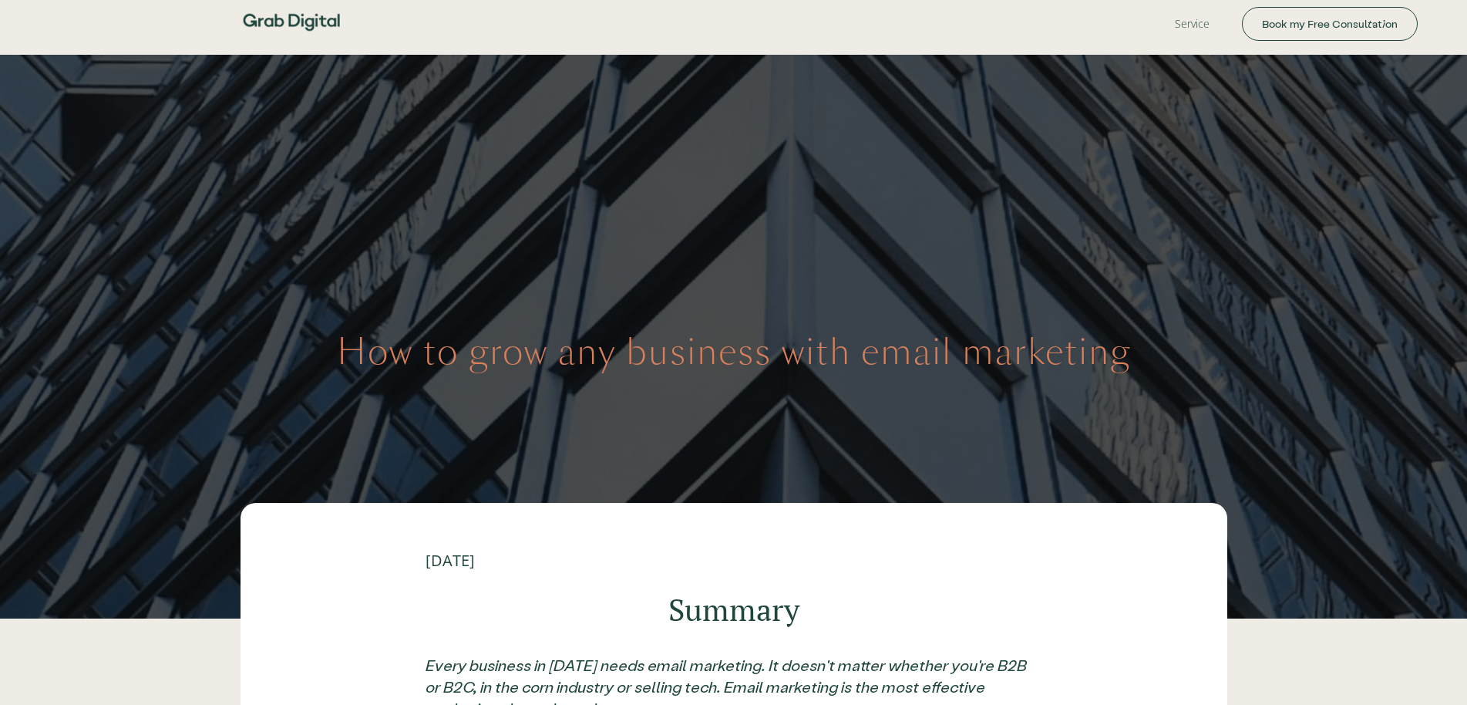
scroll to position [4011, 0]
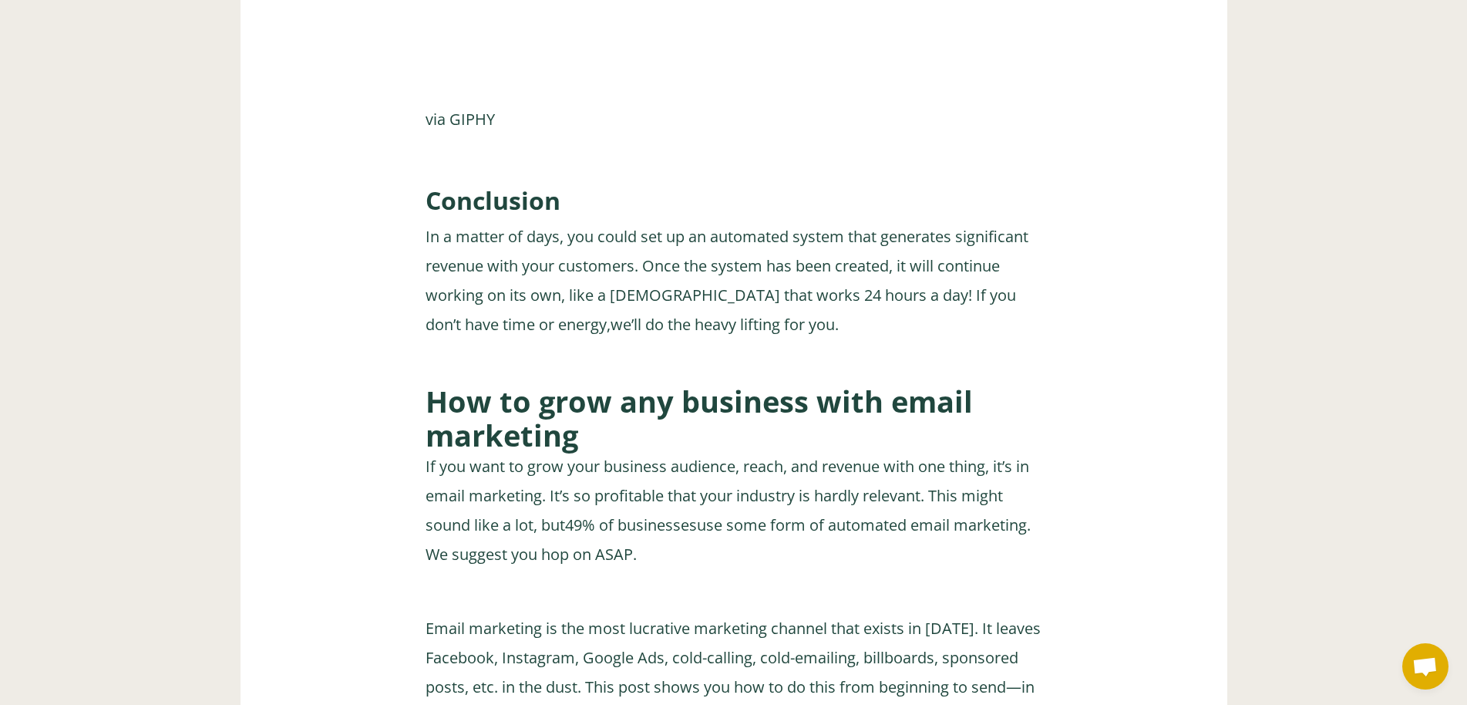
click at [867, 304] on p "In a matter of days, you could set up an automated system that generates signif…" at bounding box center [733, 280] width 617 height 117
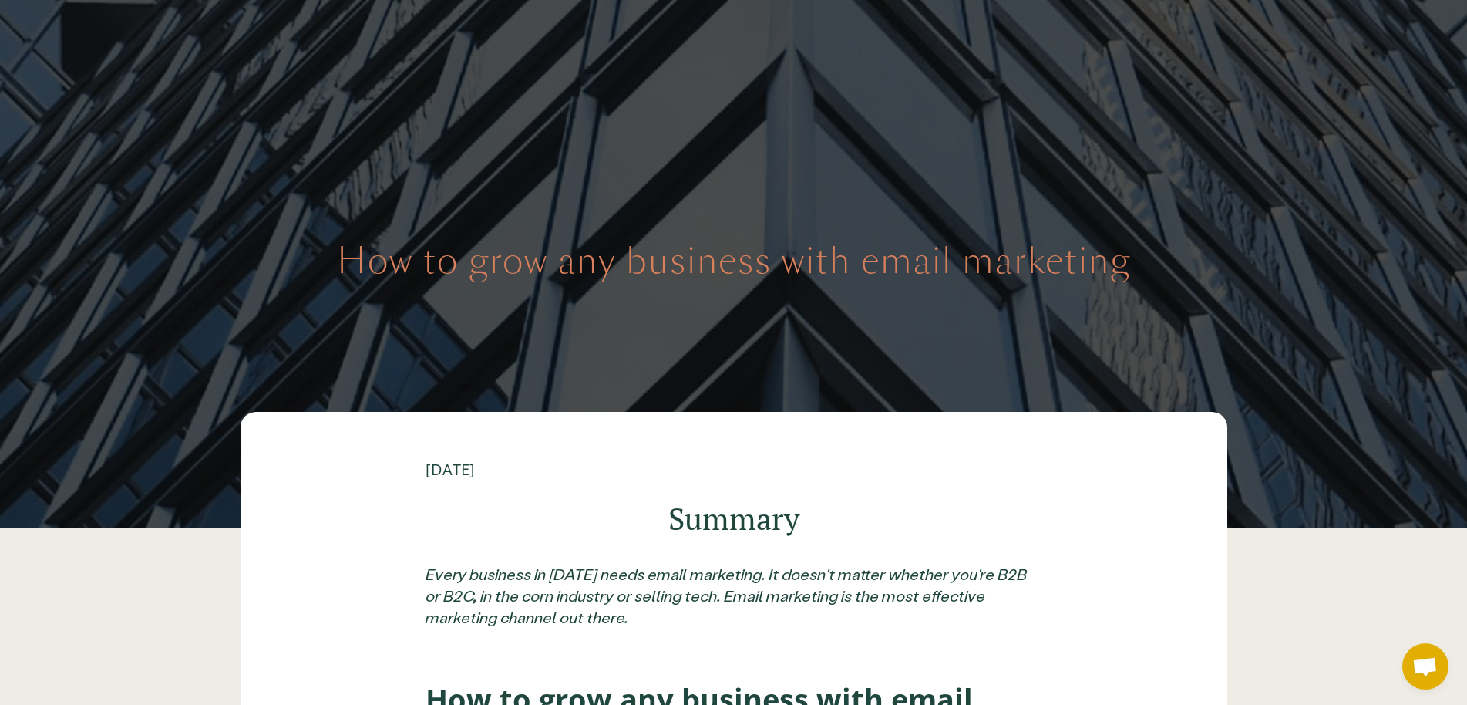
scroll to position [0, 0]
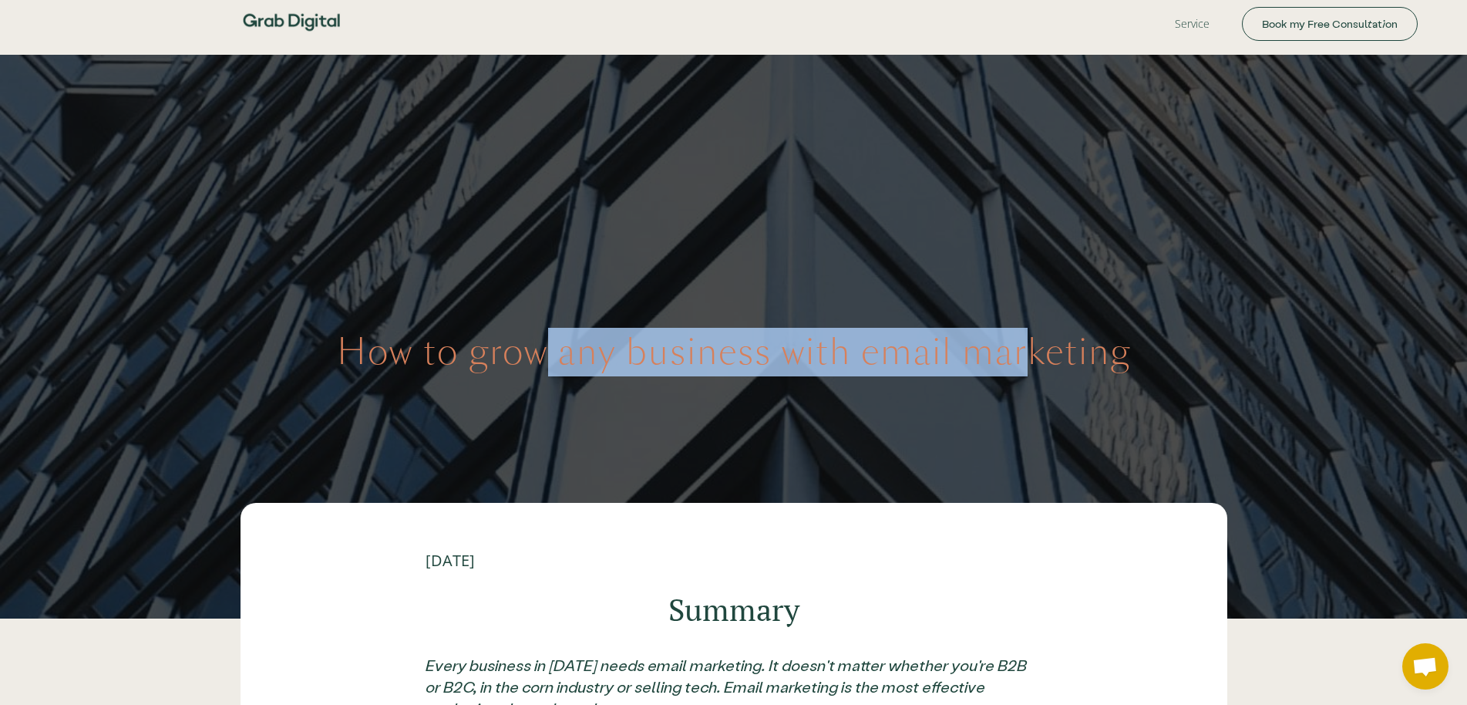
drag, startPoint x: 548, startPoint y: 375, endPoint x: 1087, endPoint y: 344, distance: 539.7
click at [1058, 344] on h1 "How to grow any business with email marketing" at bounding box center [734, 352] width 794 height 42
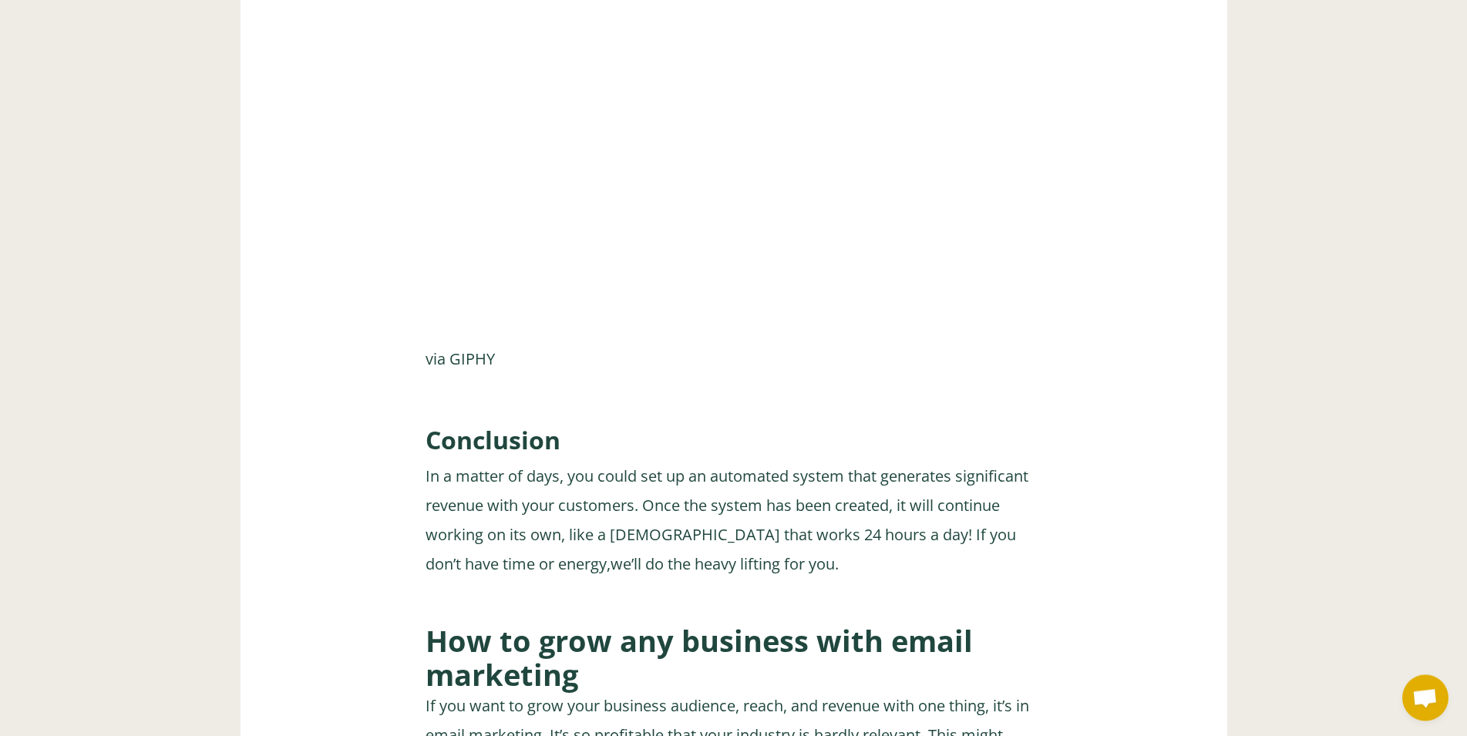
scroll to position [3799, 0]
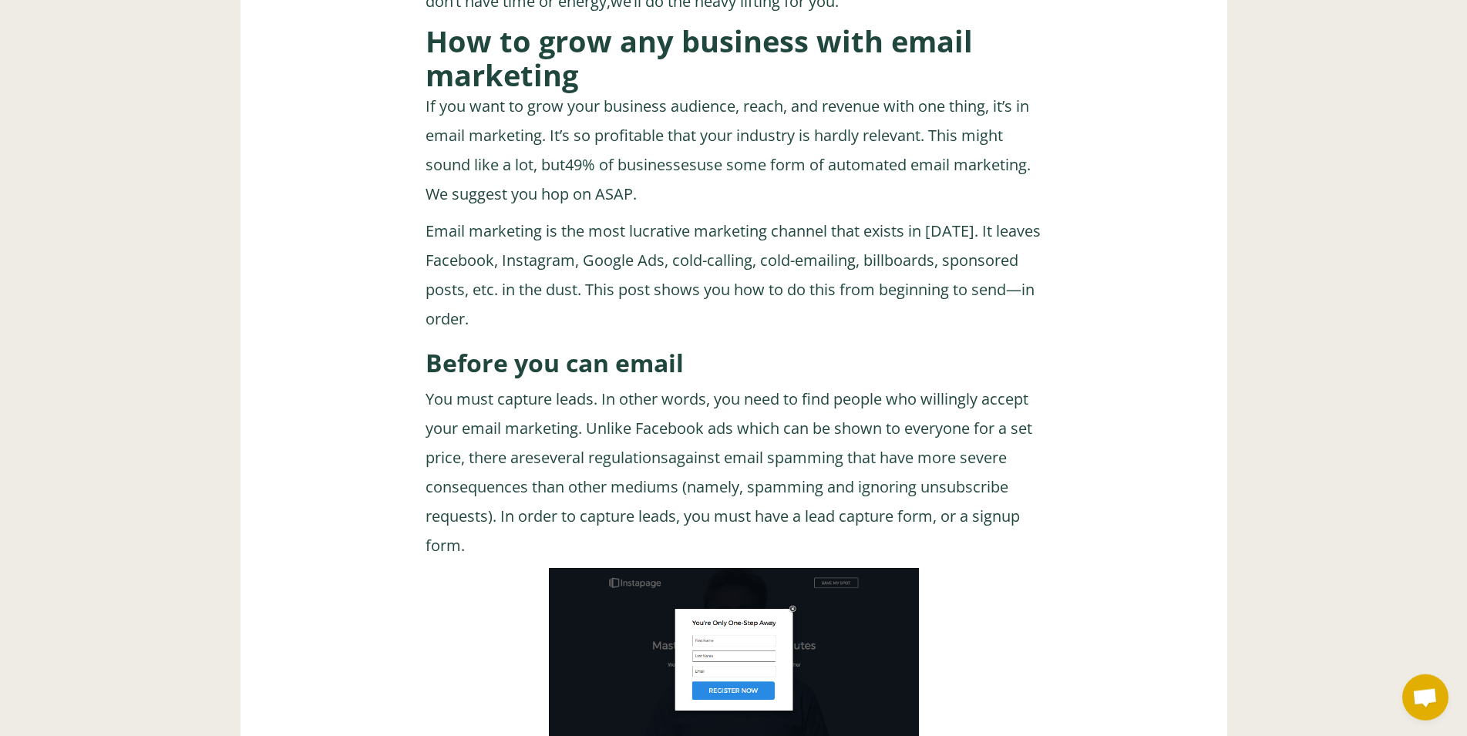
scroll to position [3484, 0]
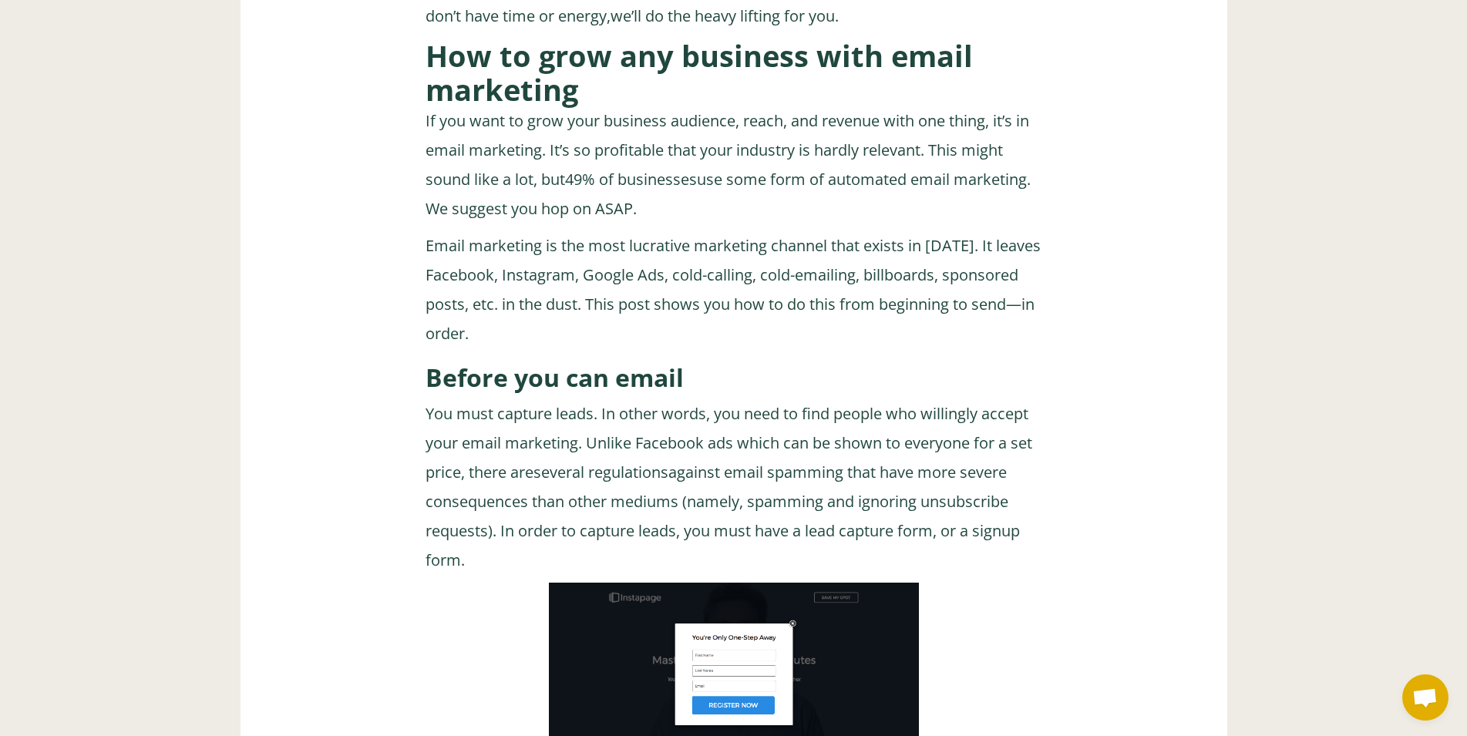
click at [834, 298] on p "Email marketing is the most lucrative marketing channel that exists in 2020. It…" at bounding box center [733, 289] width 617 height 117
click at [873, 304] on p "Email marketing is the most lucrative marketing channel that exists in 2020. It…" at bounding box center [733, 289] width 617 height 117
click at [922, 308] on p "Email marketing is the most lucrative marketing channel that exists in 2020. It…" at bounding box center [733, 289] width 617 height 117
click at [967, 311] on p "Email marketing is the most lucrative marketing channel that exists in 2020. It…" at bounding box center [733, 289] width 617 height 117
click at [781, 328] on p "Email marketing is the most lucrative marketing channel that exists in 2020. It…" at bounding box center [733, 289] width 617 height 117
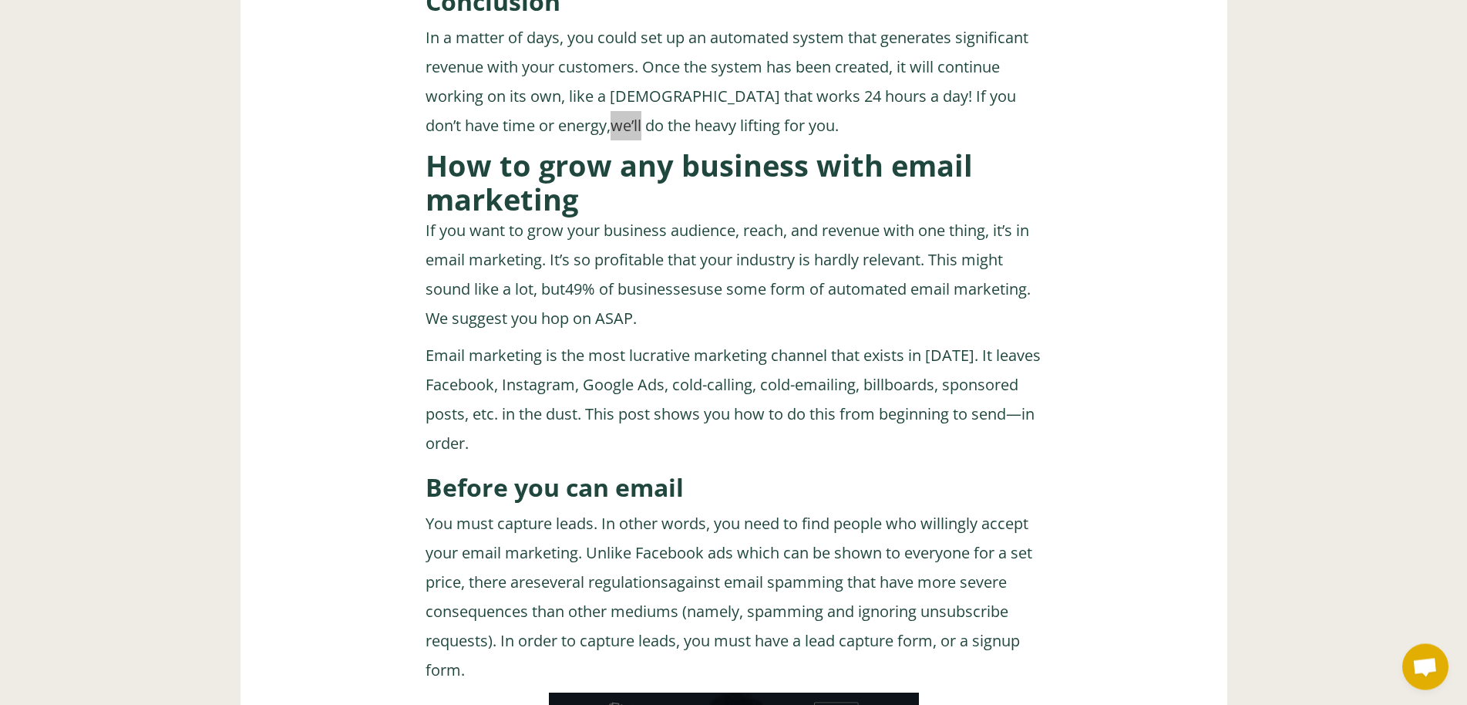
scroll to position [3308, 0]
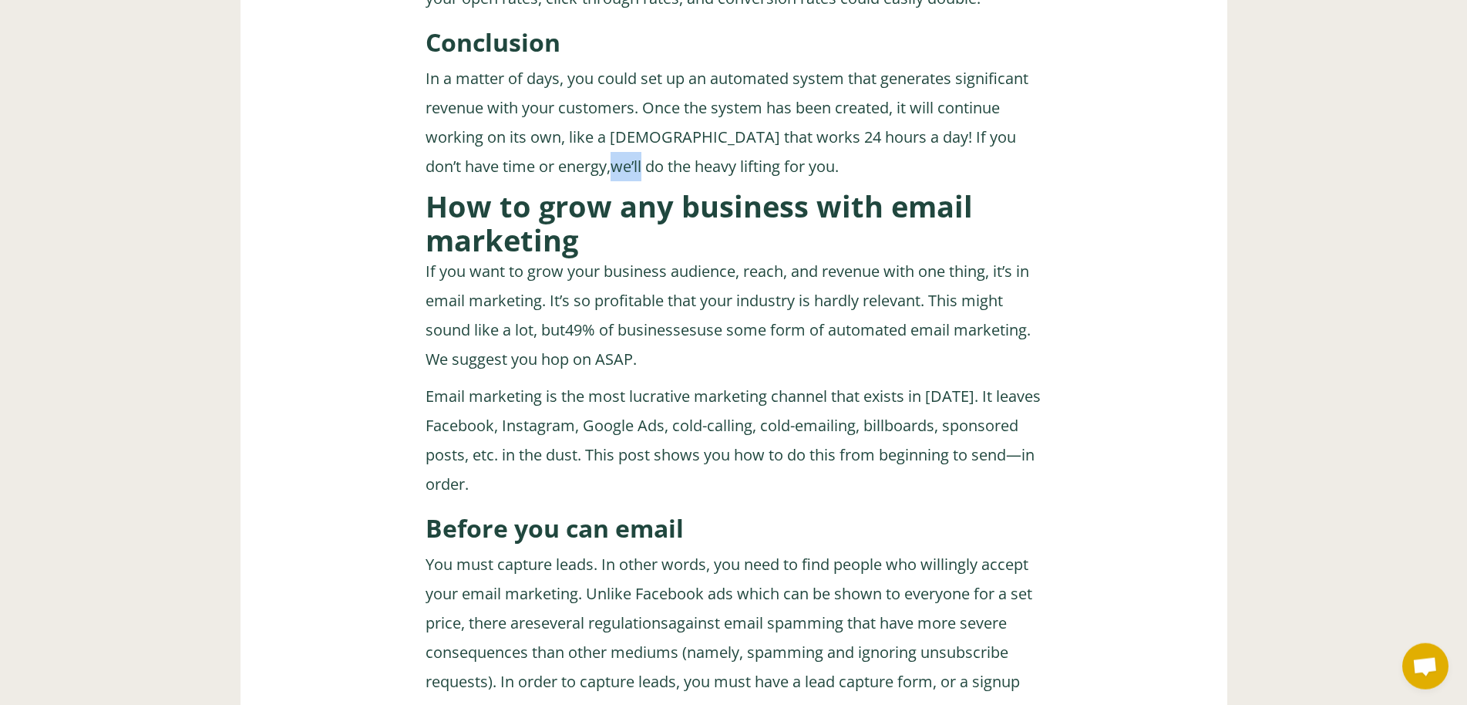
click at [737, 177] on link "we’ll do the heavy lifting for you" at bounding box center [722, 166] width 224 height 21
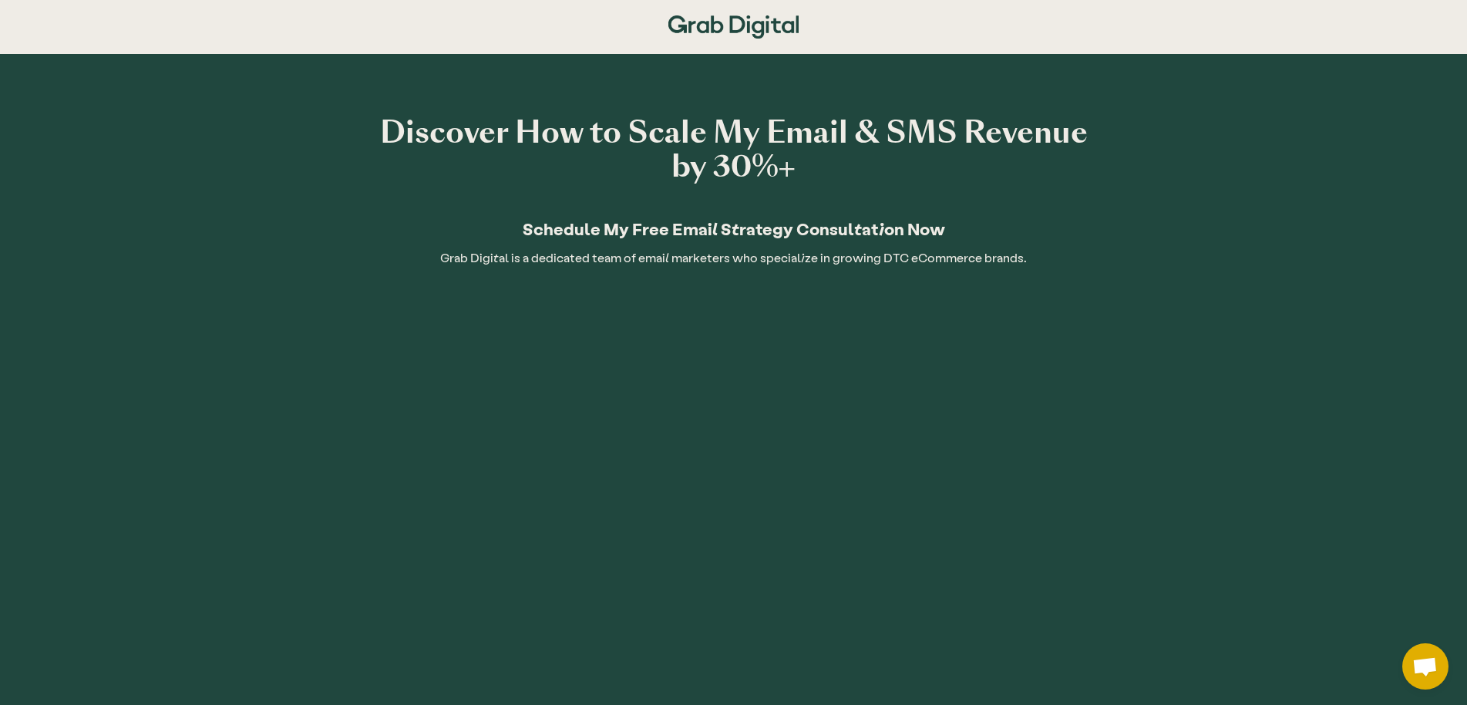
click at [1122, 107] on div "Discover How to Scale My Email & SMS Revenue by 30%+ Schedule My Free Email Str…" at bounding box center [733, 483] width 1467 height 859
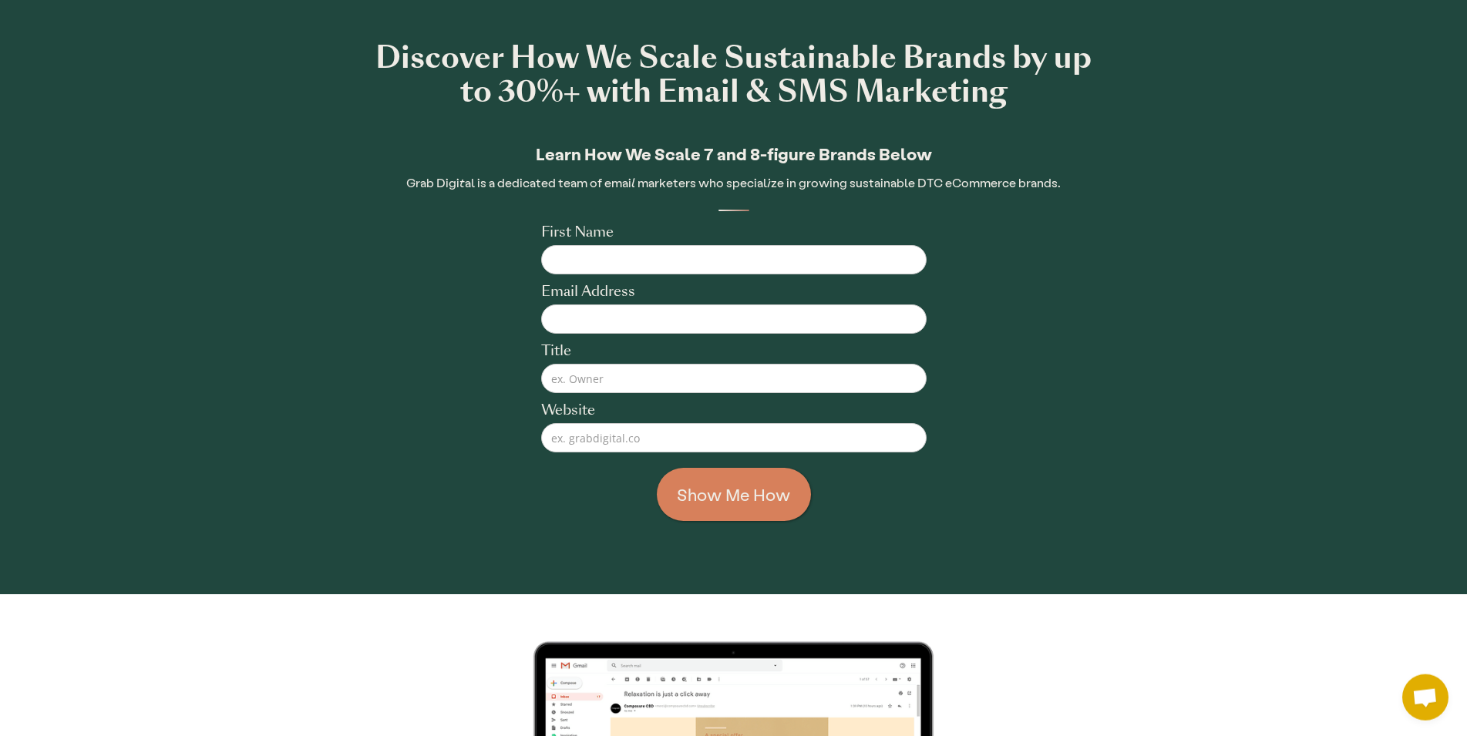
scroll to position [79, 0]
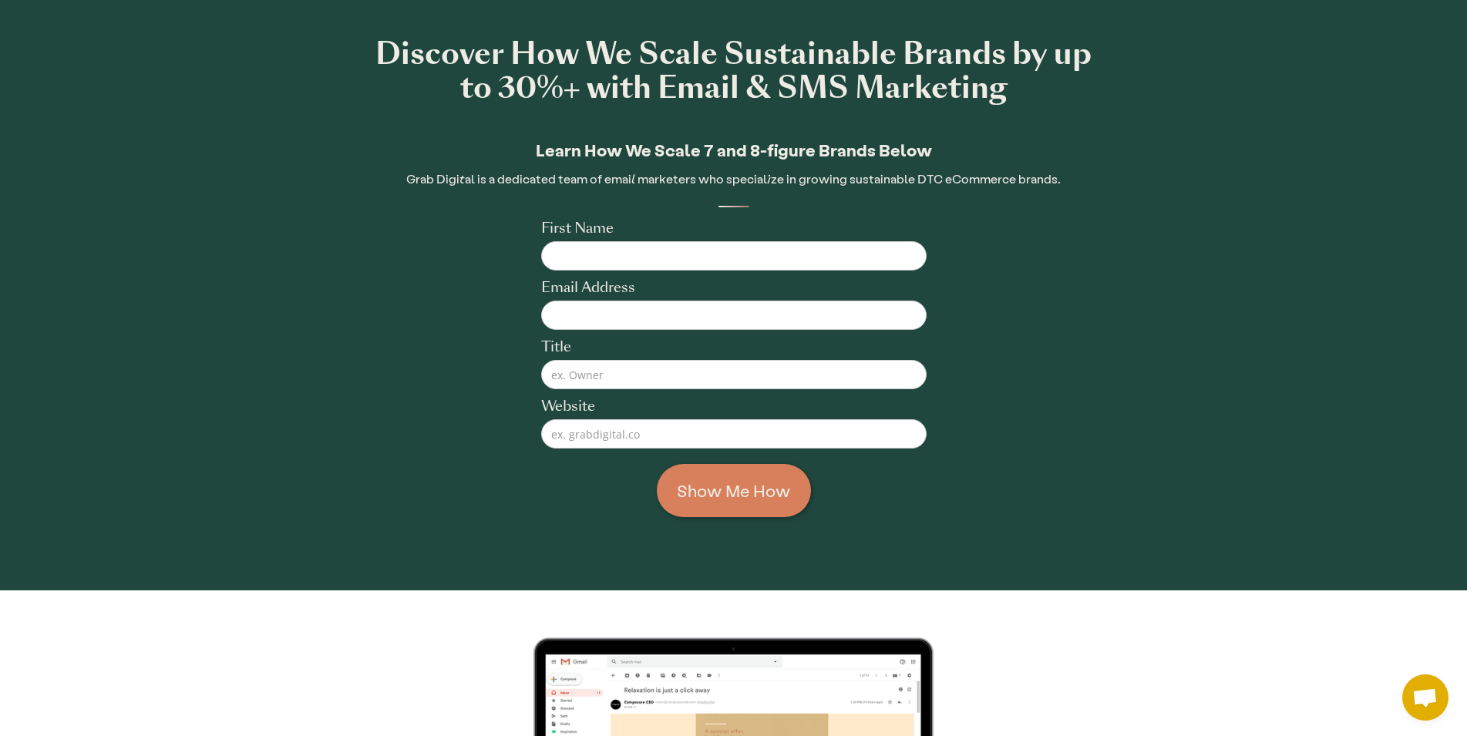
click at [763, 492] on input "Show Me How" at bounding box center [734, 490] width 154 height 53
click at [762, 489] on input "Show Me How" at bounding box center [734, 490] width 154 height 53
click at [753, 424] on input "Website" at bounding box center [733, 433] width 385 height 29
click at [772, 486] on input "Show Me How" at bounding box center [734, 490] width 154 height 53
click at [859, 489] on form "First Name Email Address Title Website Show Me How" at bounding box center [733, 368] width 385 height 298
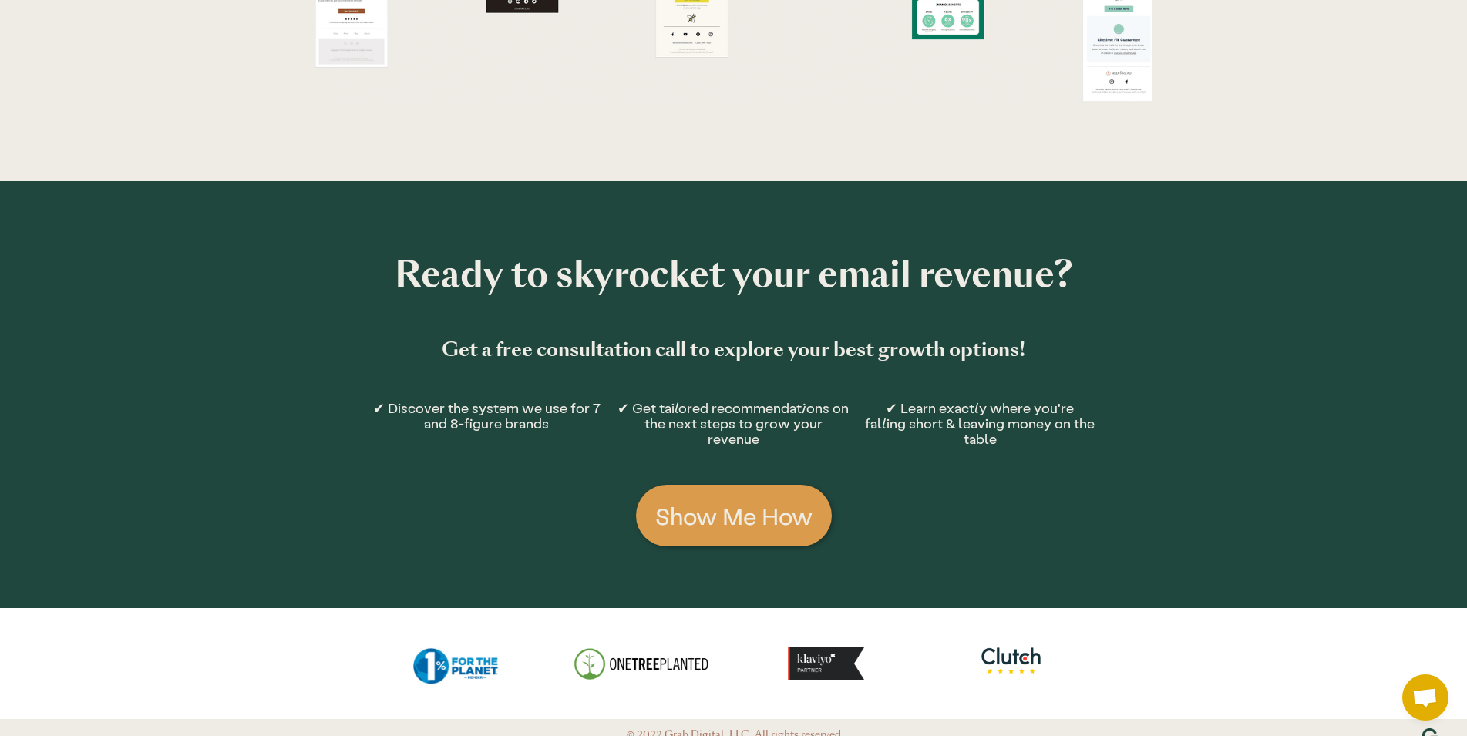
click at [768, 526] on link "Show Me How" at bounding box center [734, 516] width 196 height 62
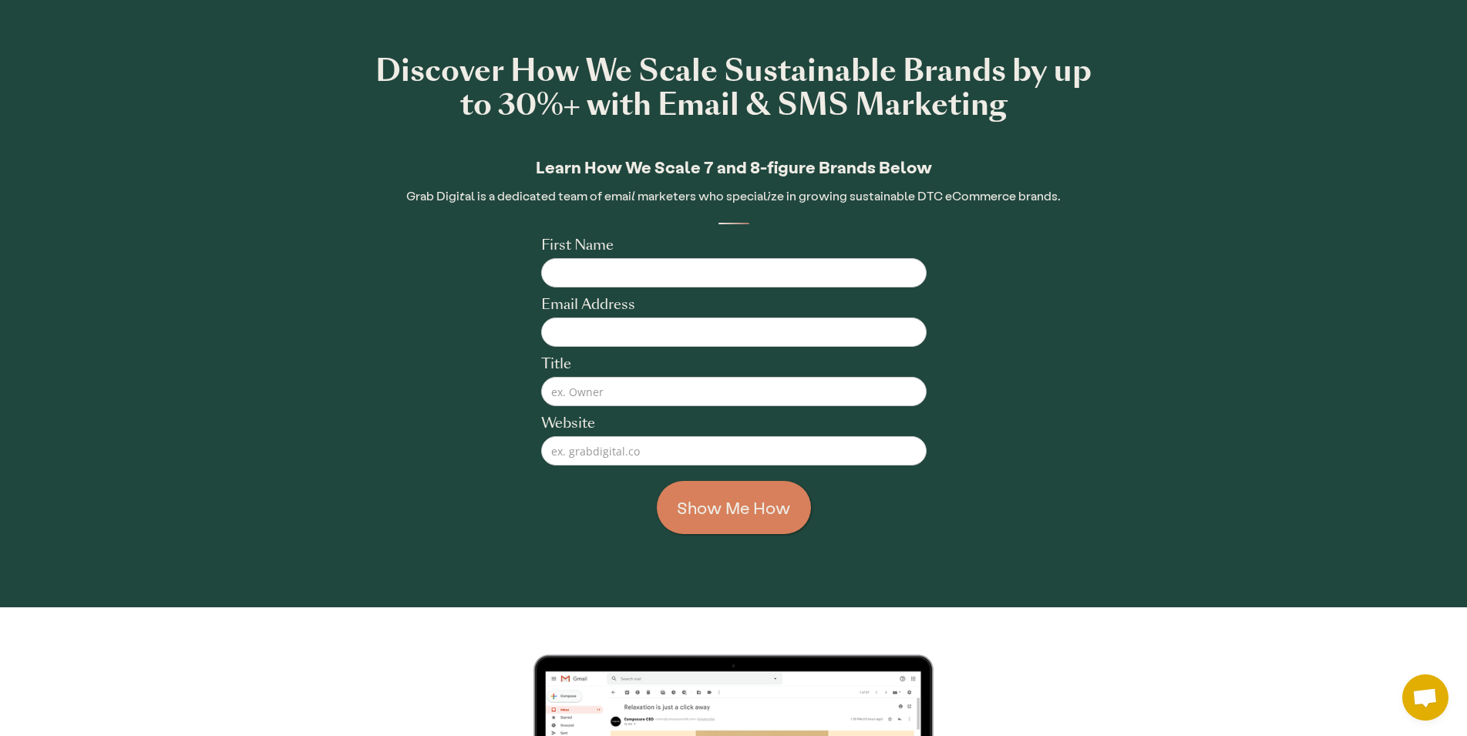
scroll to position [54, 0]
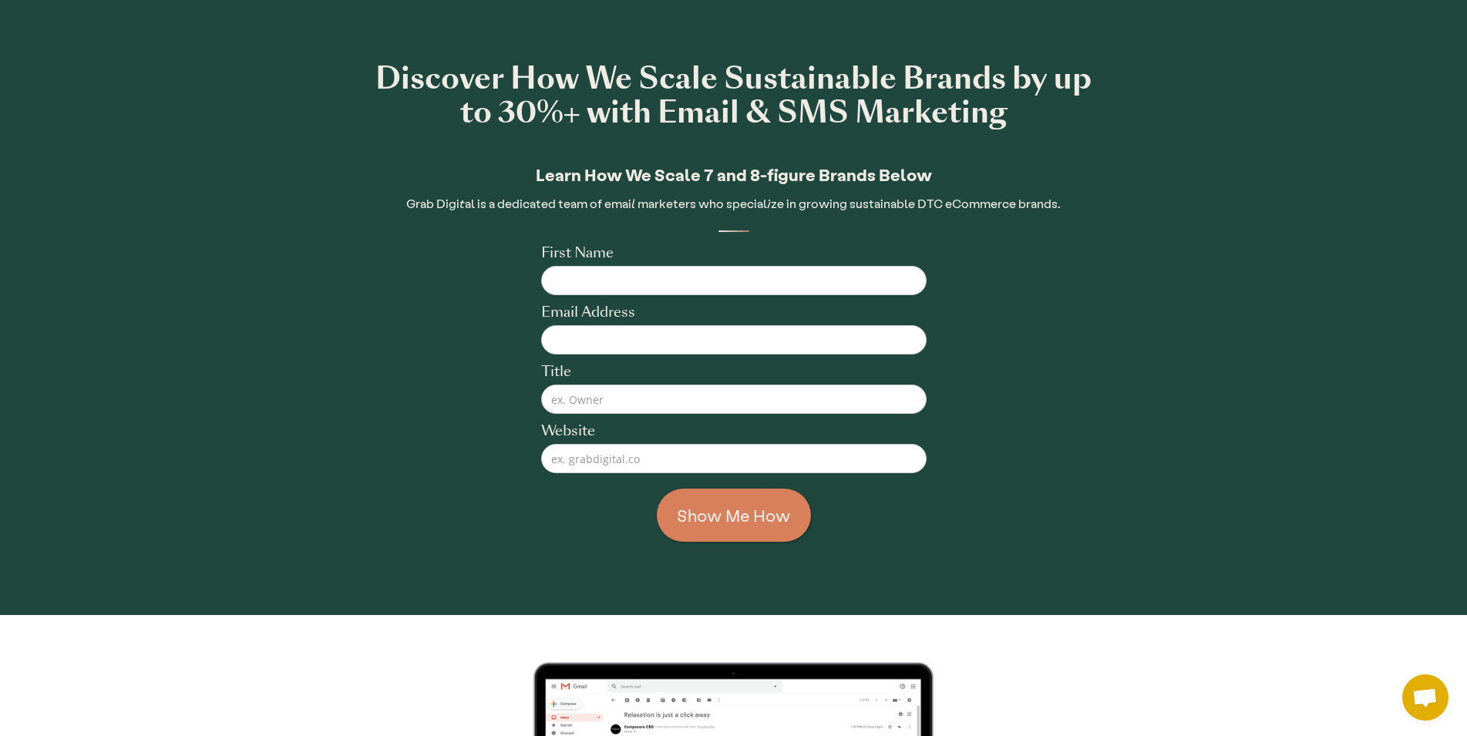
click at [746, 298] on form "First Name Email Address Title Website Show Me How" at bounding box center [733, 393] width 385 height 298
click at [748, 288] on input "First Name" at bounding box center [733, 280] width 385 height 29
